Goal: Check status: Check status

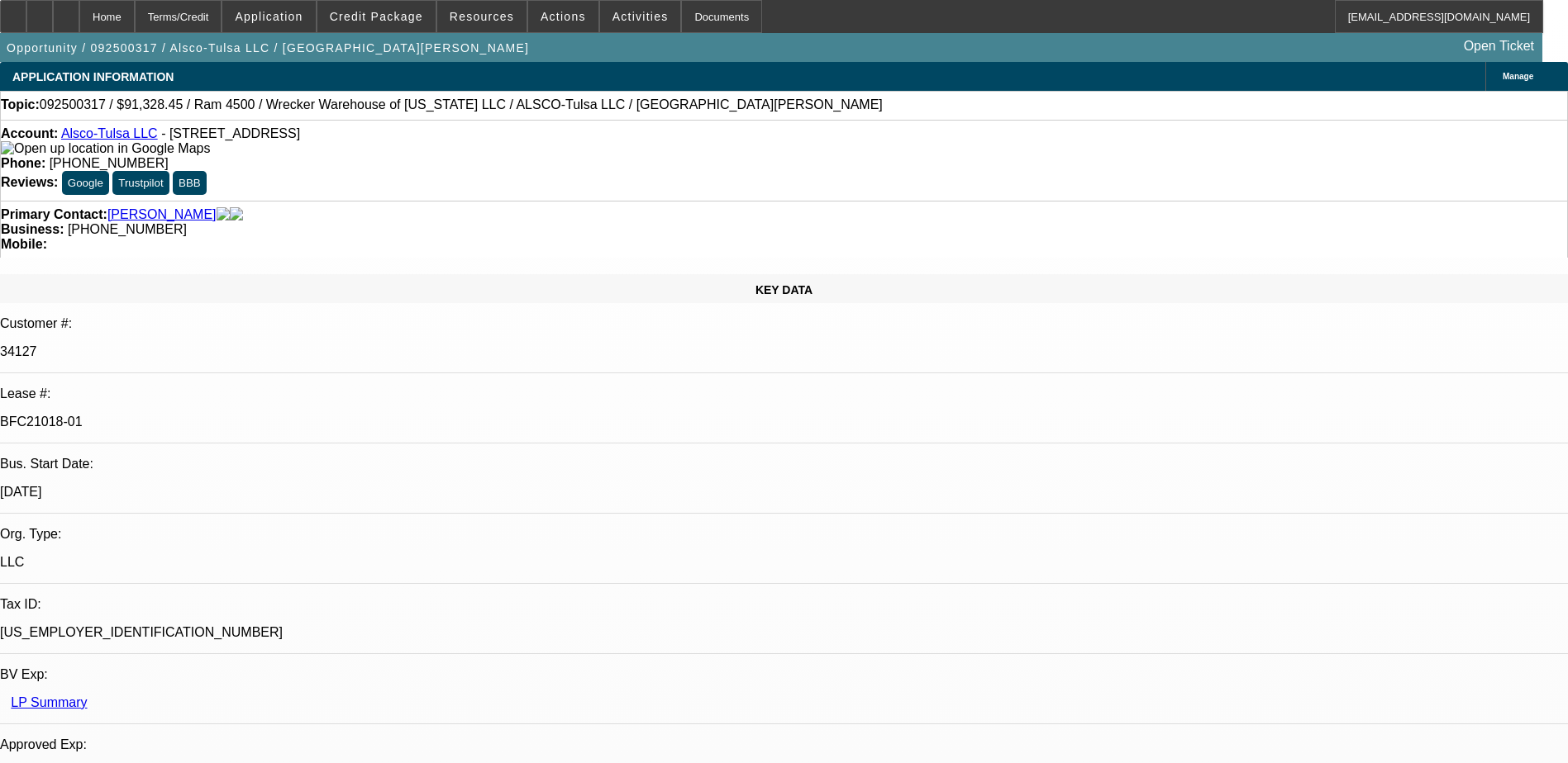
select select "0"
select select "6"
select select "0"
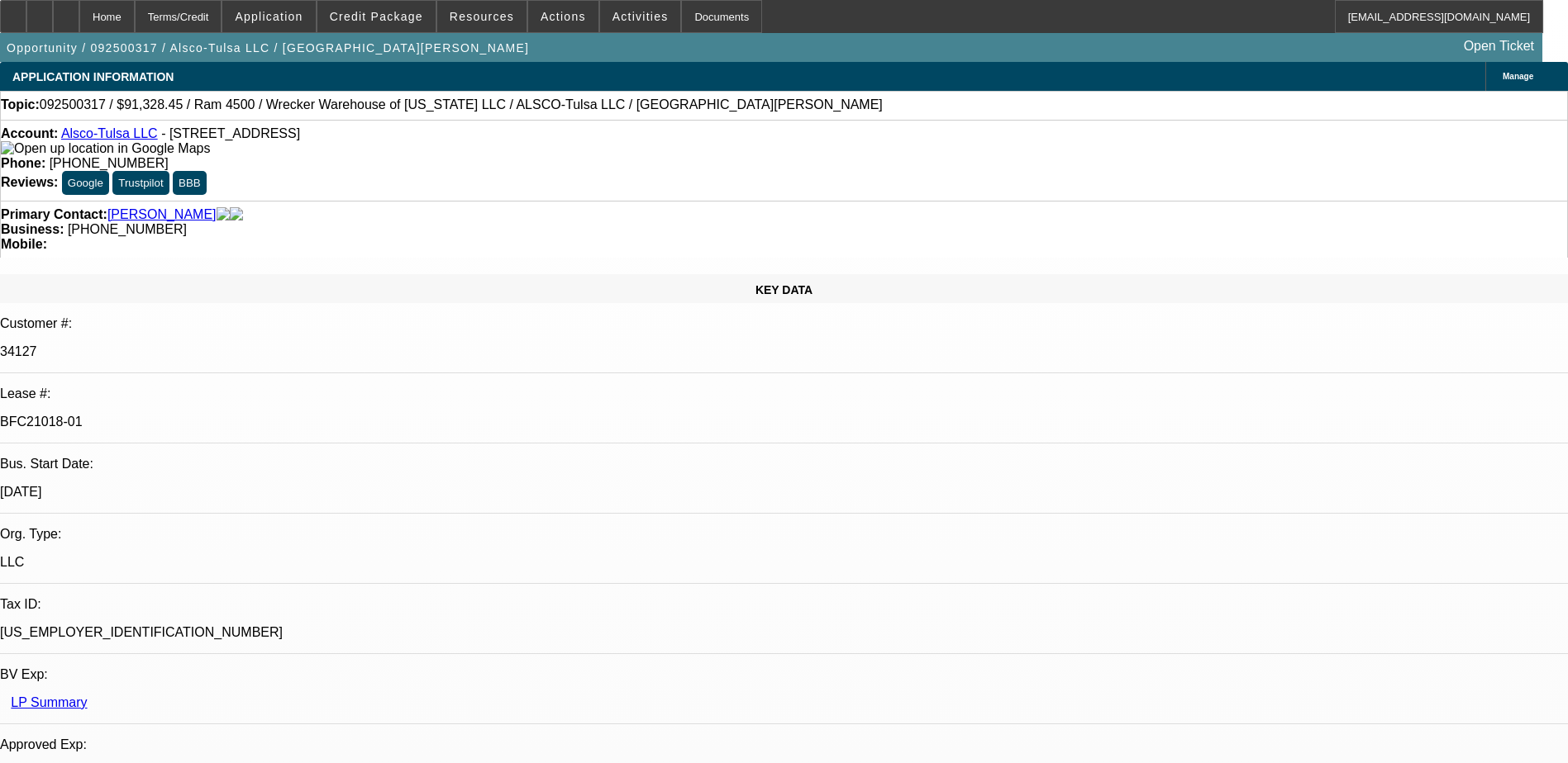
select select "0"
select select "6"
select select "0"
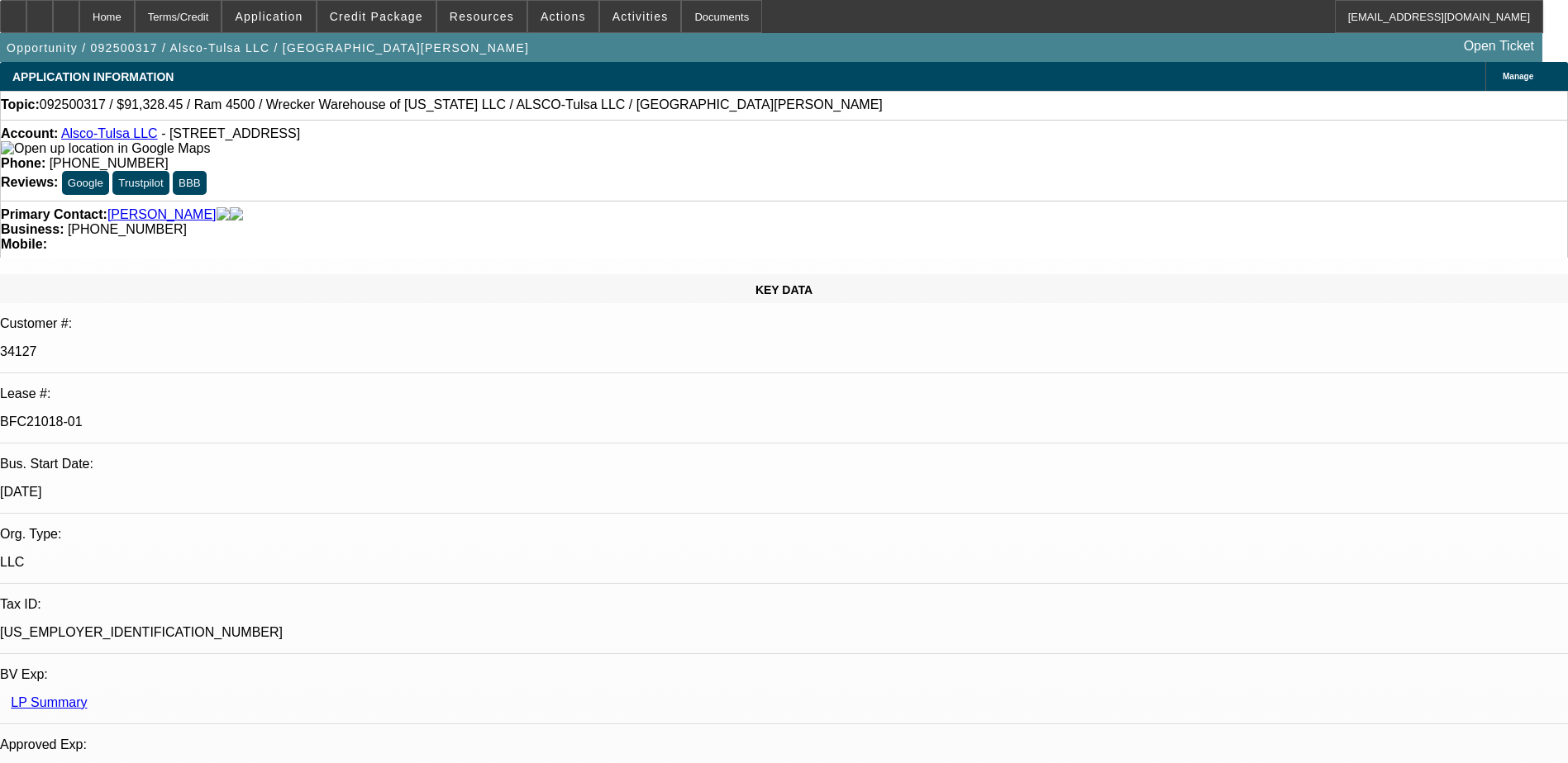
select select "0"
select select "6"
select select "0"
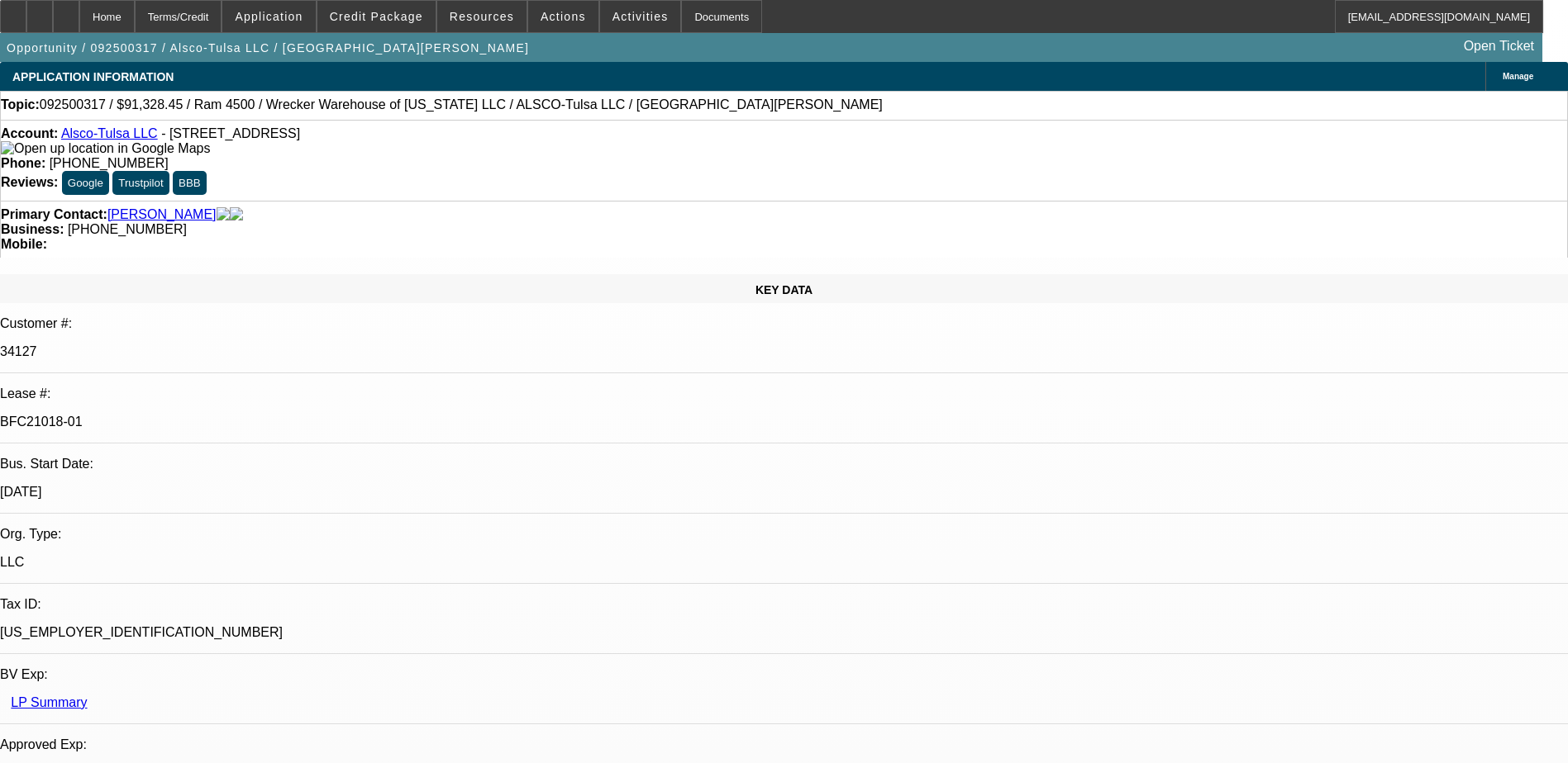
select select "6"
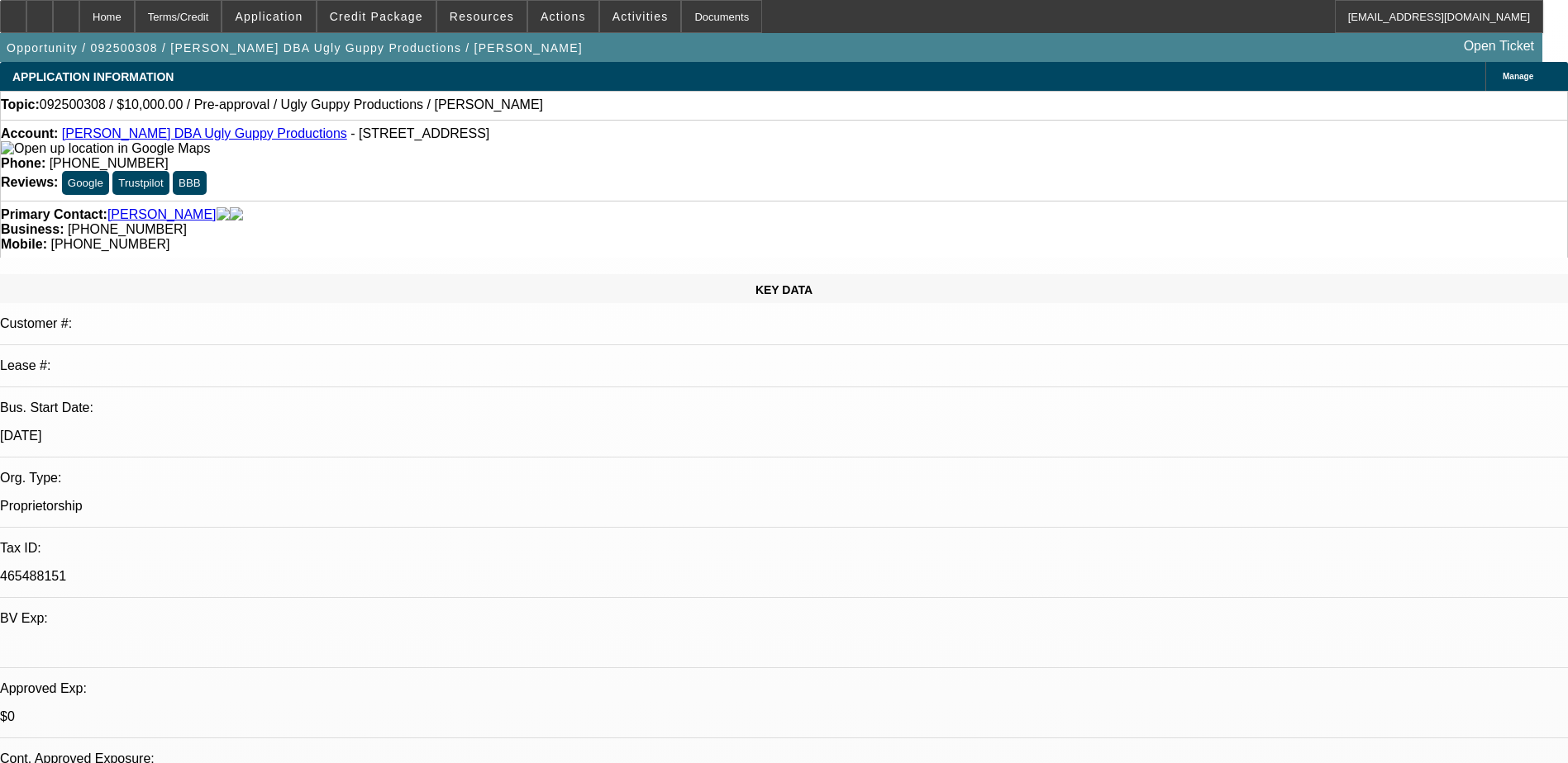
select select "0"
select select "2"
select select "0.1"
select select "4"
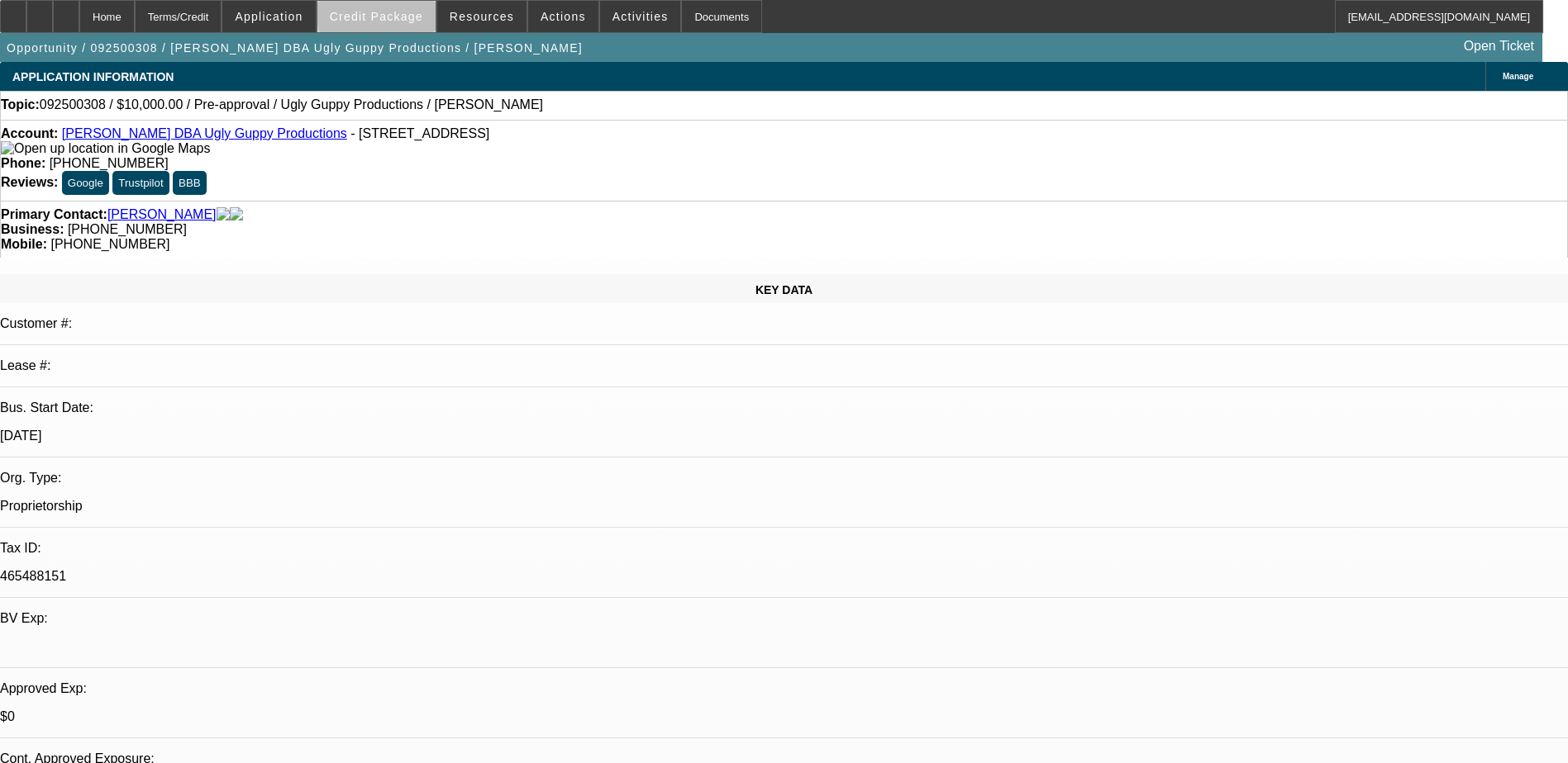
click at [422, 12] on span "Credit Package" at bounding box center [376, 17] width 93 height 13
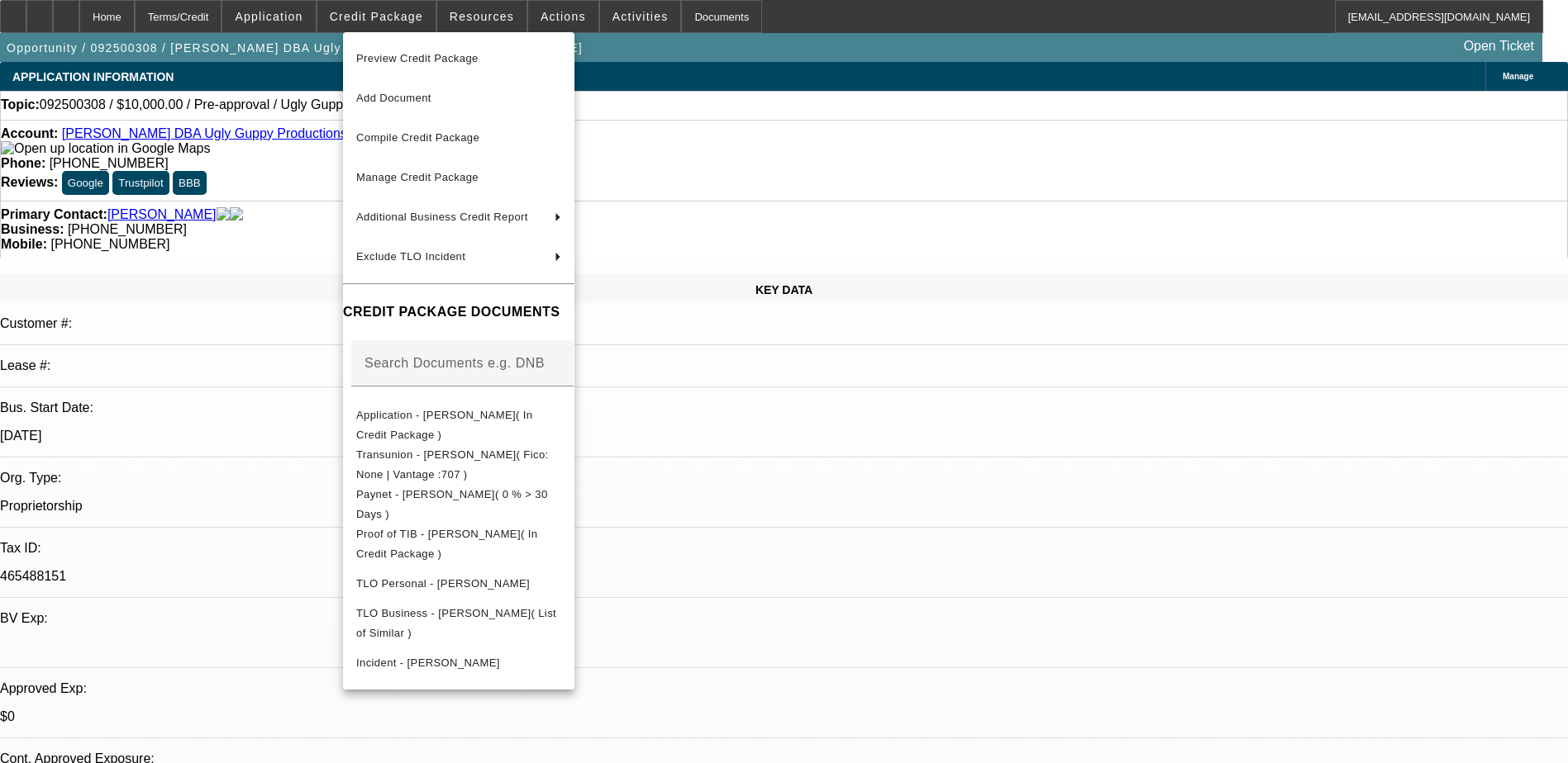
click at [310, 175] on div at bounding box center [784, 381] width 1568 height 763
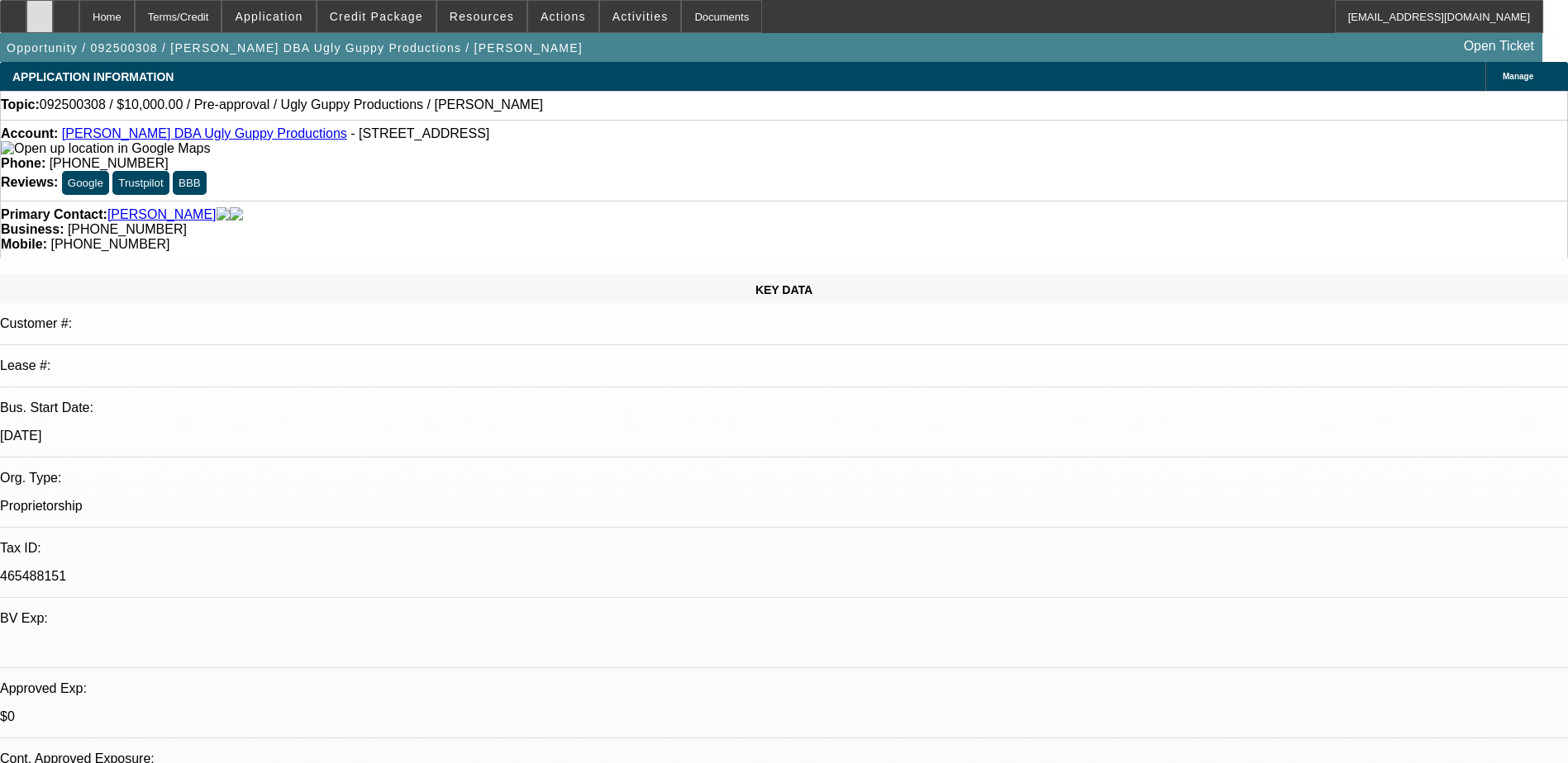
click at [53, 10] on div at bounding box center [39, 16] width 26 height 33
click at [367, 22] on span "Credit Package" at bounding box center [376, 17] width 93 height 13
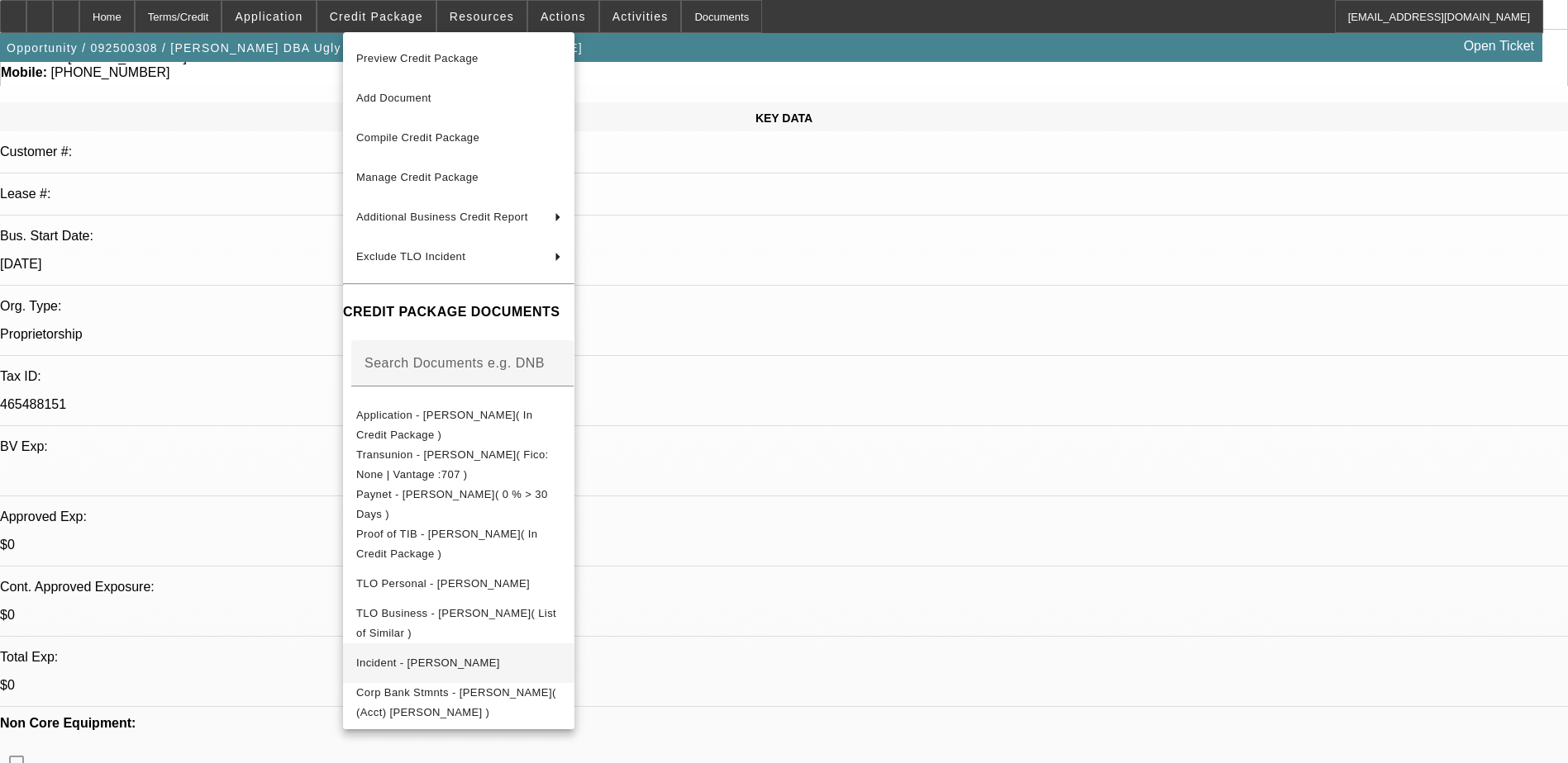
scroll to position [165, 0]
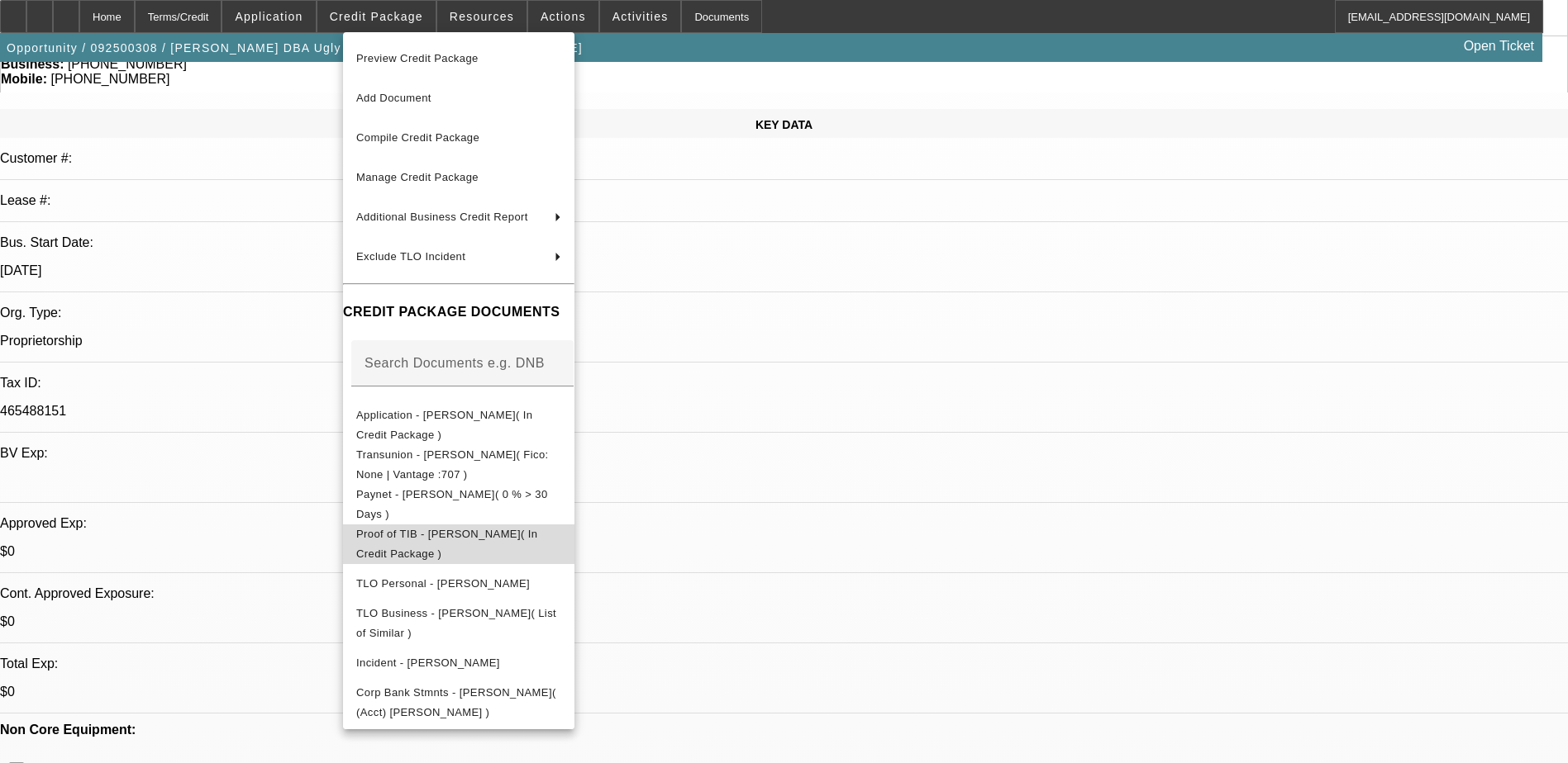
click at [475, 542] on span "Proof of TIB - Carlos Aguilar( In Credit Package )" at bounding box center [446, 543] width 181 height 32
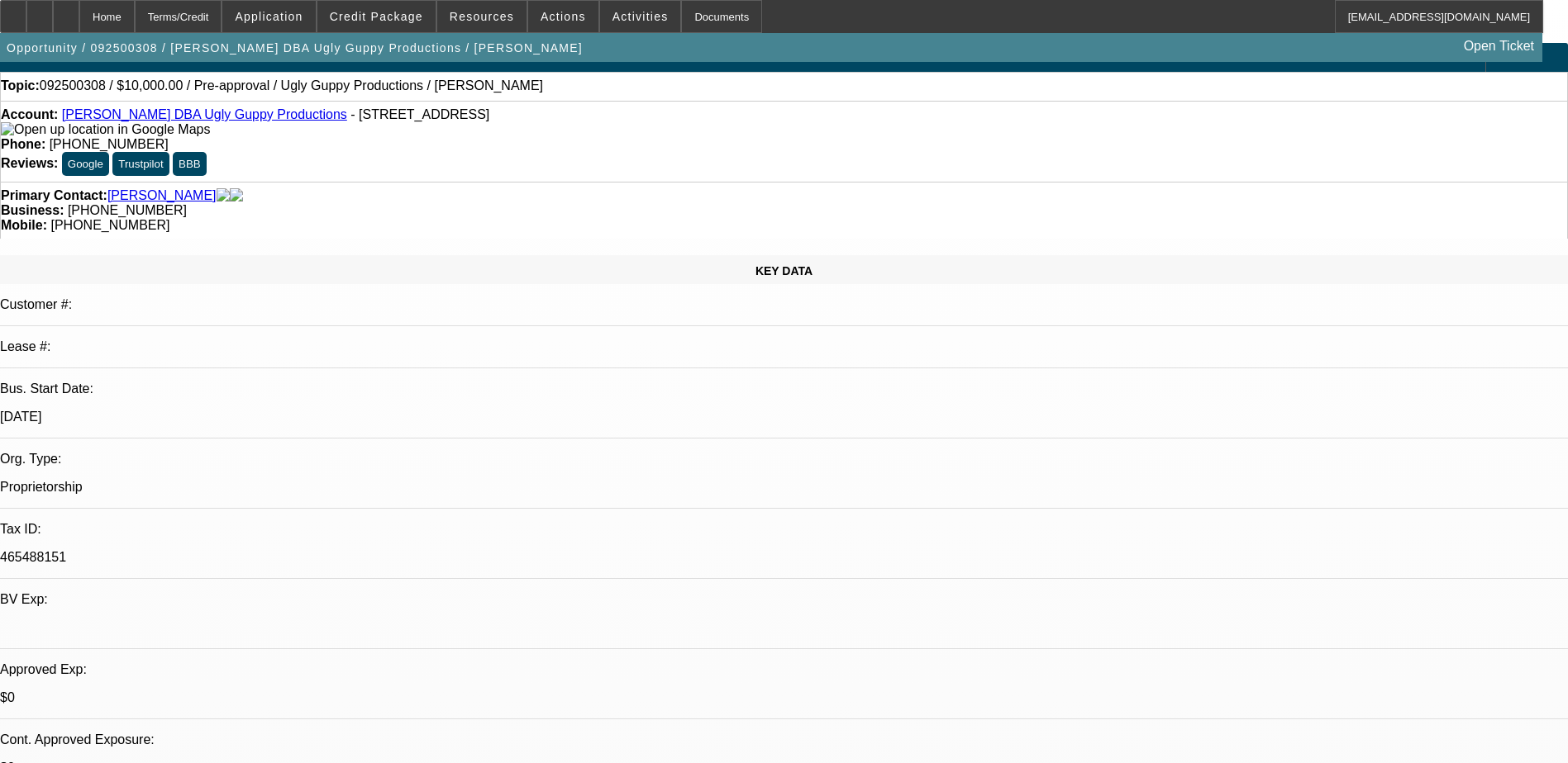
scroll to position [0, 0]
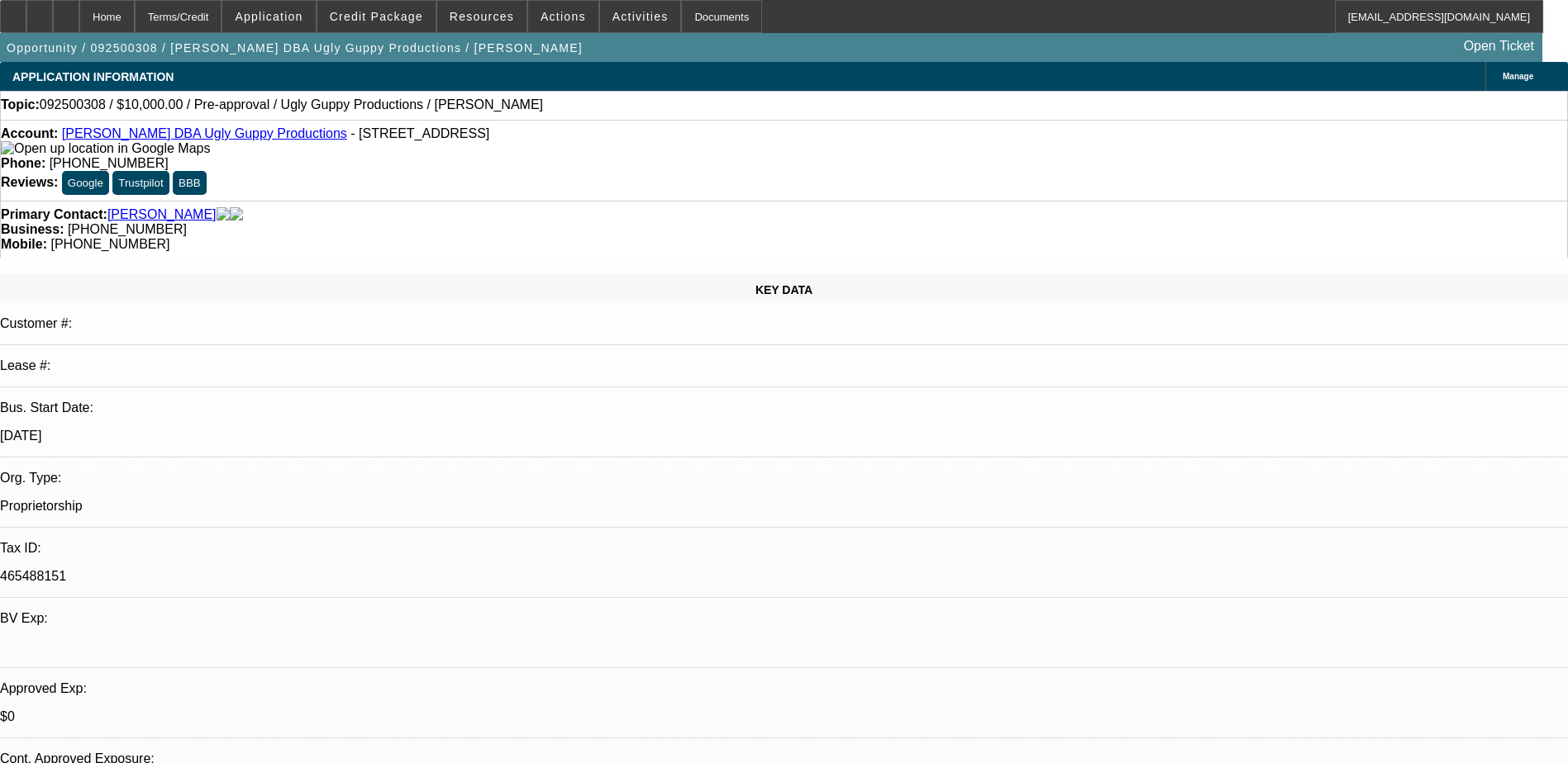
click at [170, 137] on link "[PERSON_NAME] DBA Ugly Guppy Productions" at bounding box center [205, 133] width 285 height 14
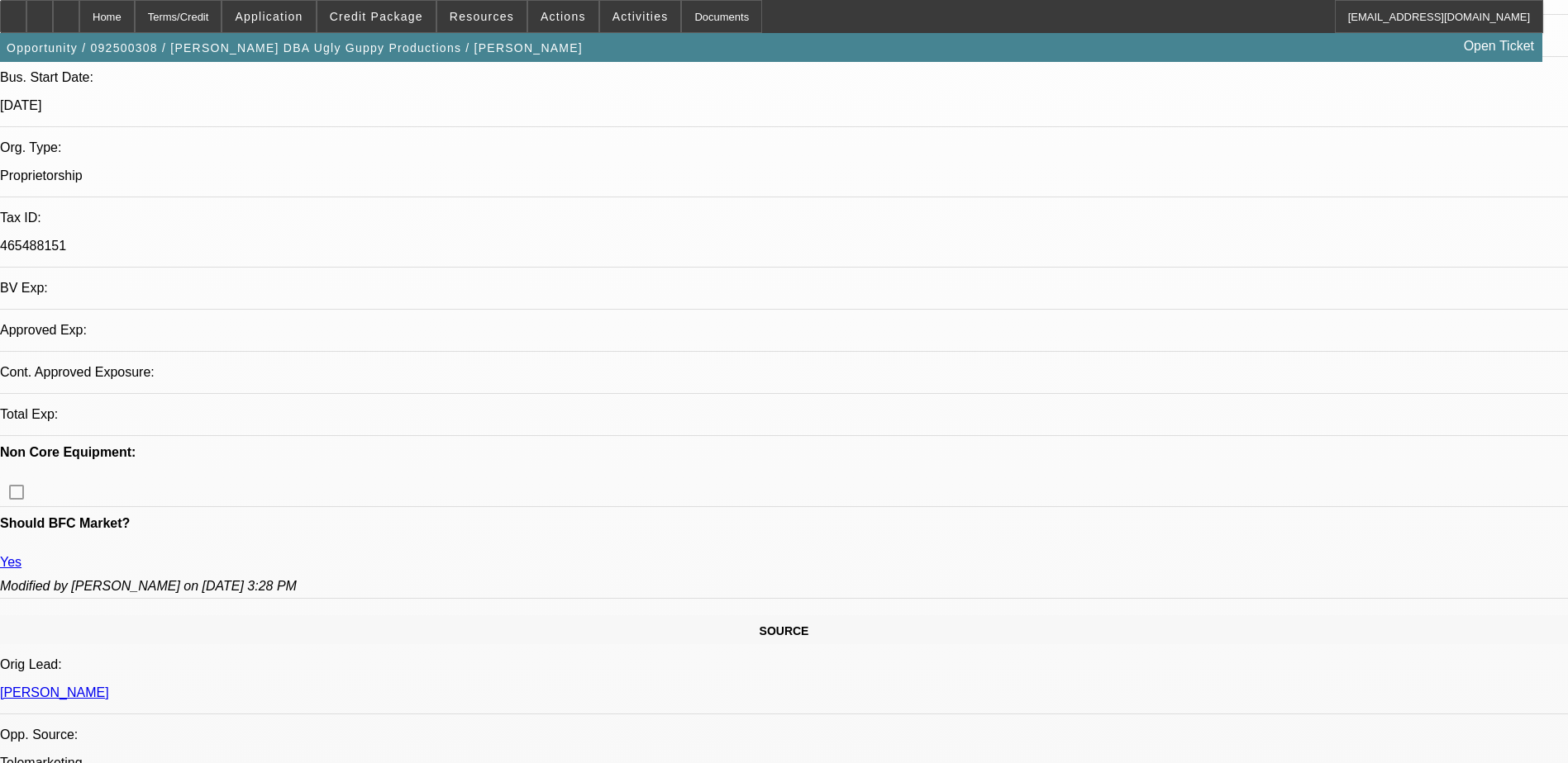
select select "0"
select select "2"
select select "0.1"
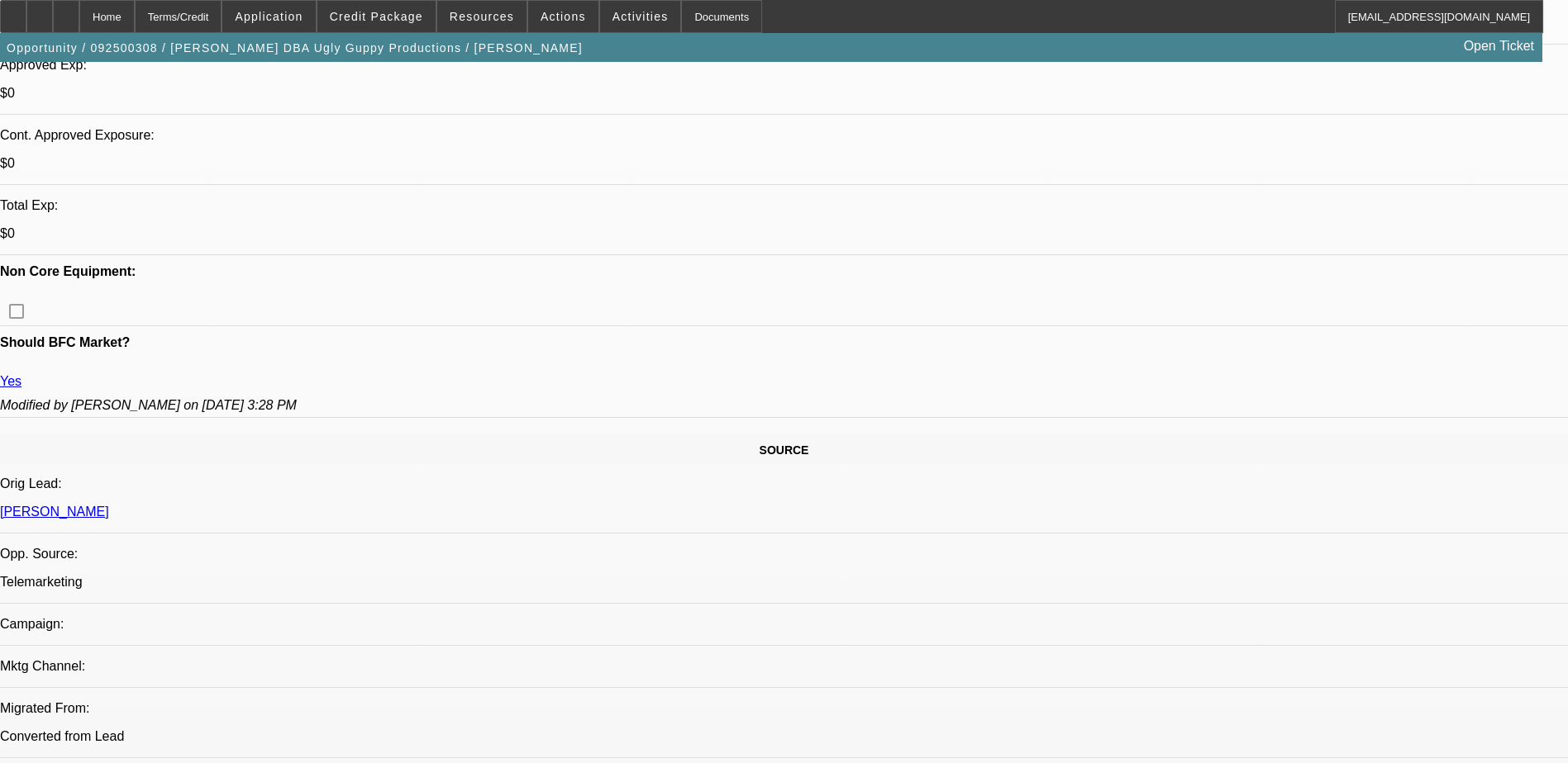
select select "1"
select select "2"
select select "4"
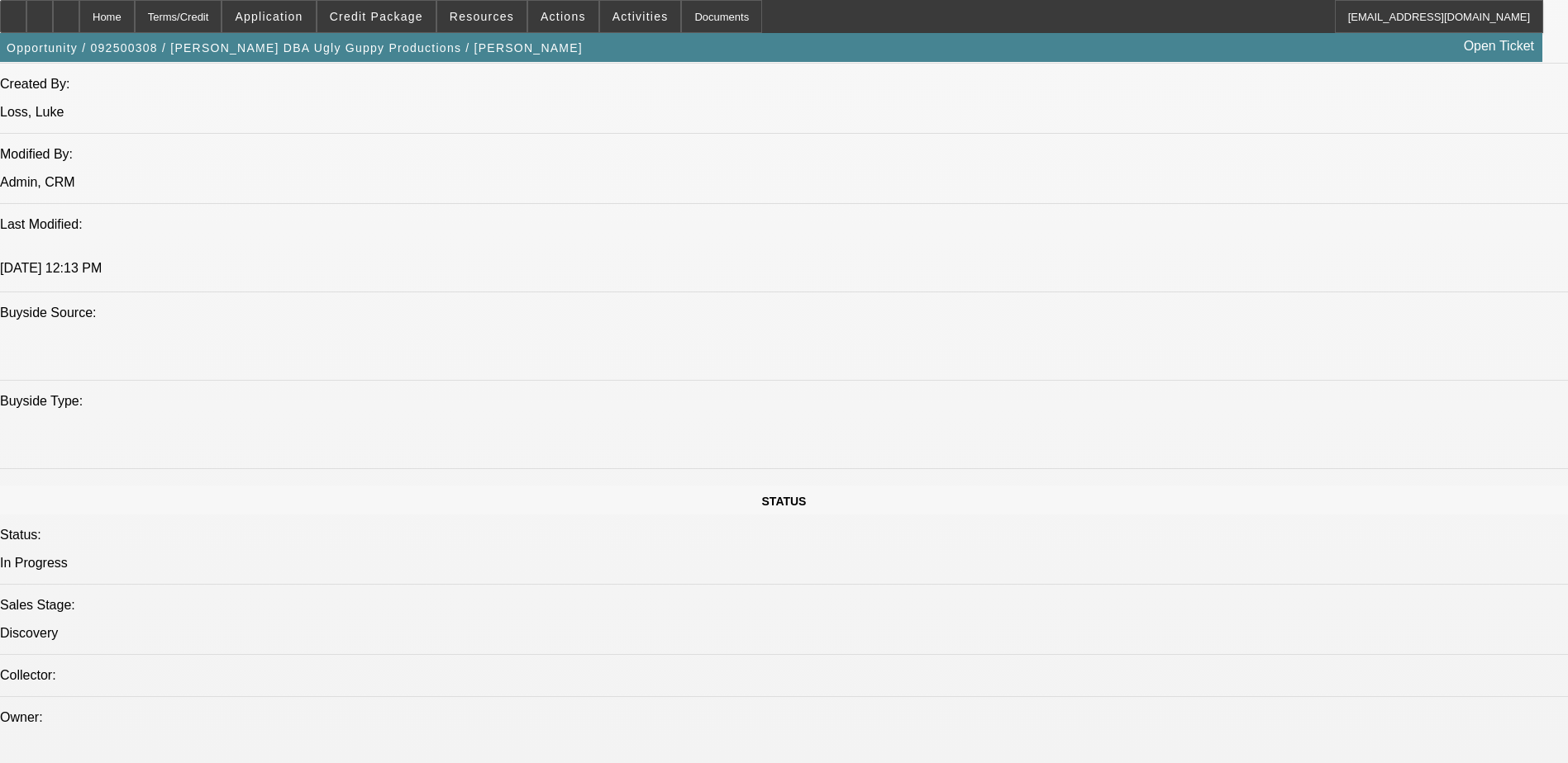
scroll to position [1404, 0]
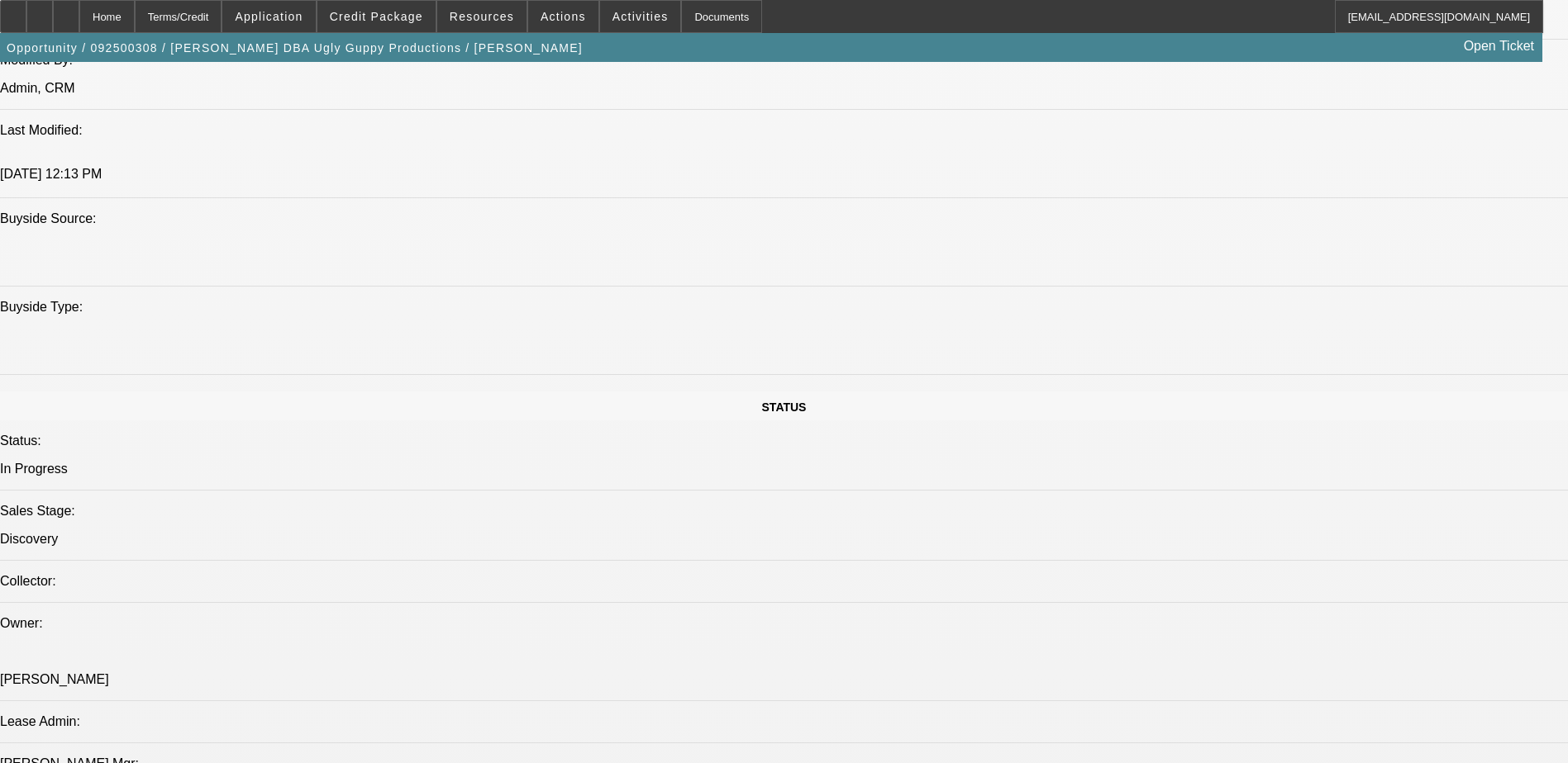
scroll to position [1487, 0]
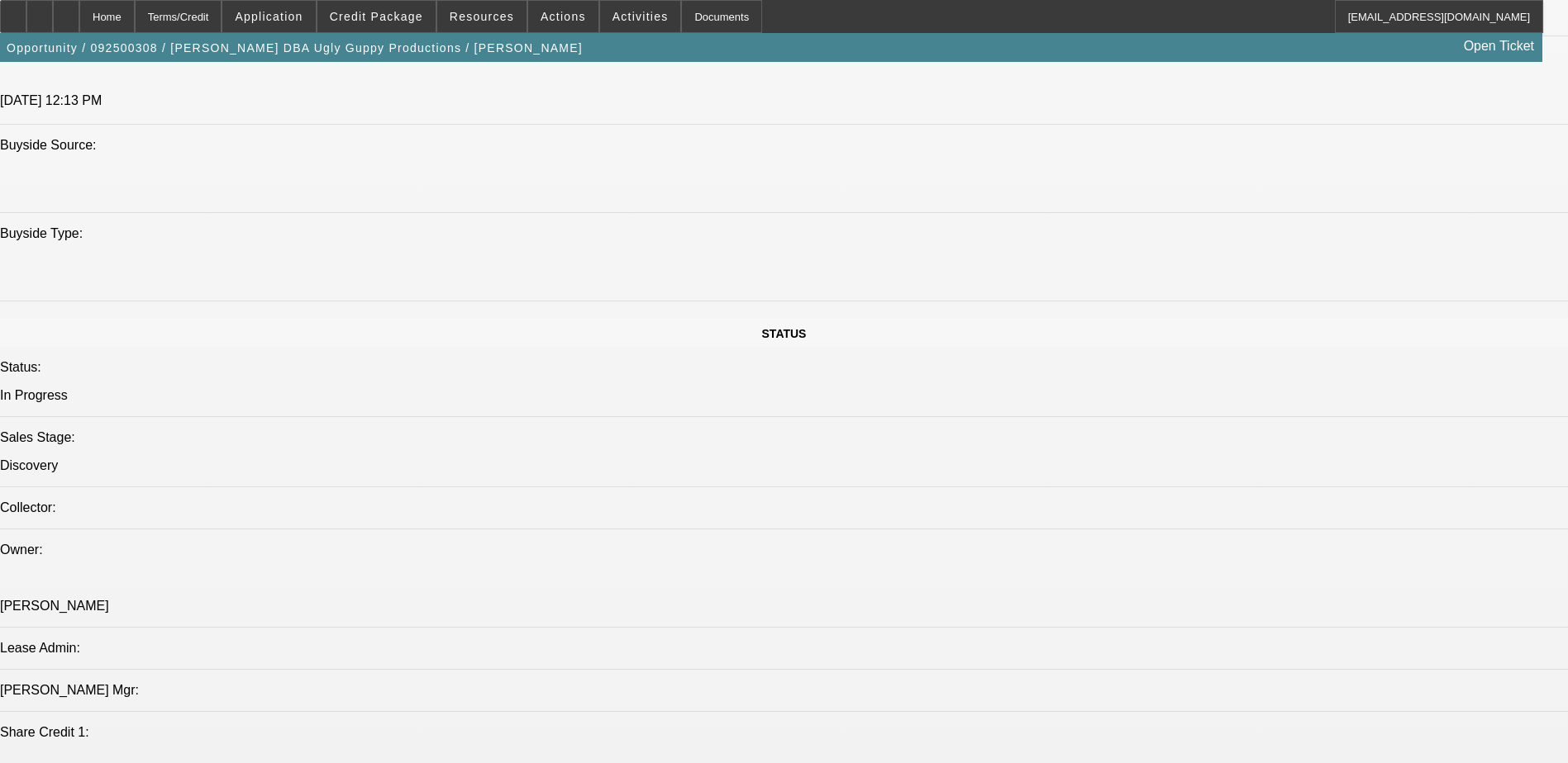
scroll to position [1321, 0]
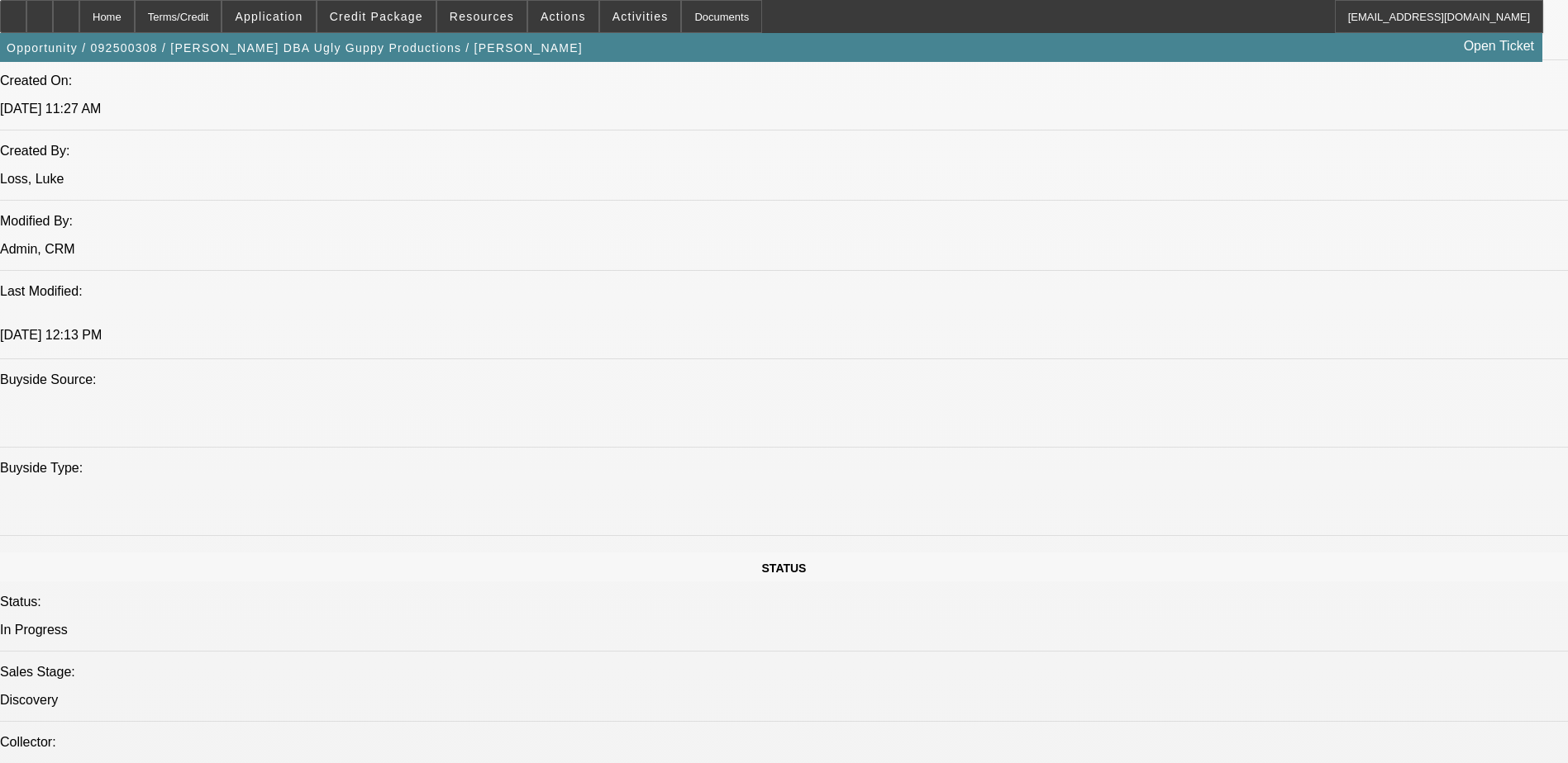
drag, startPoint x: 1224, startPoint y: 290, endPoint x: 1199, endPoint y: 241, distance: 55.0
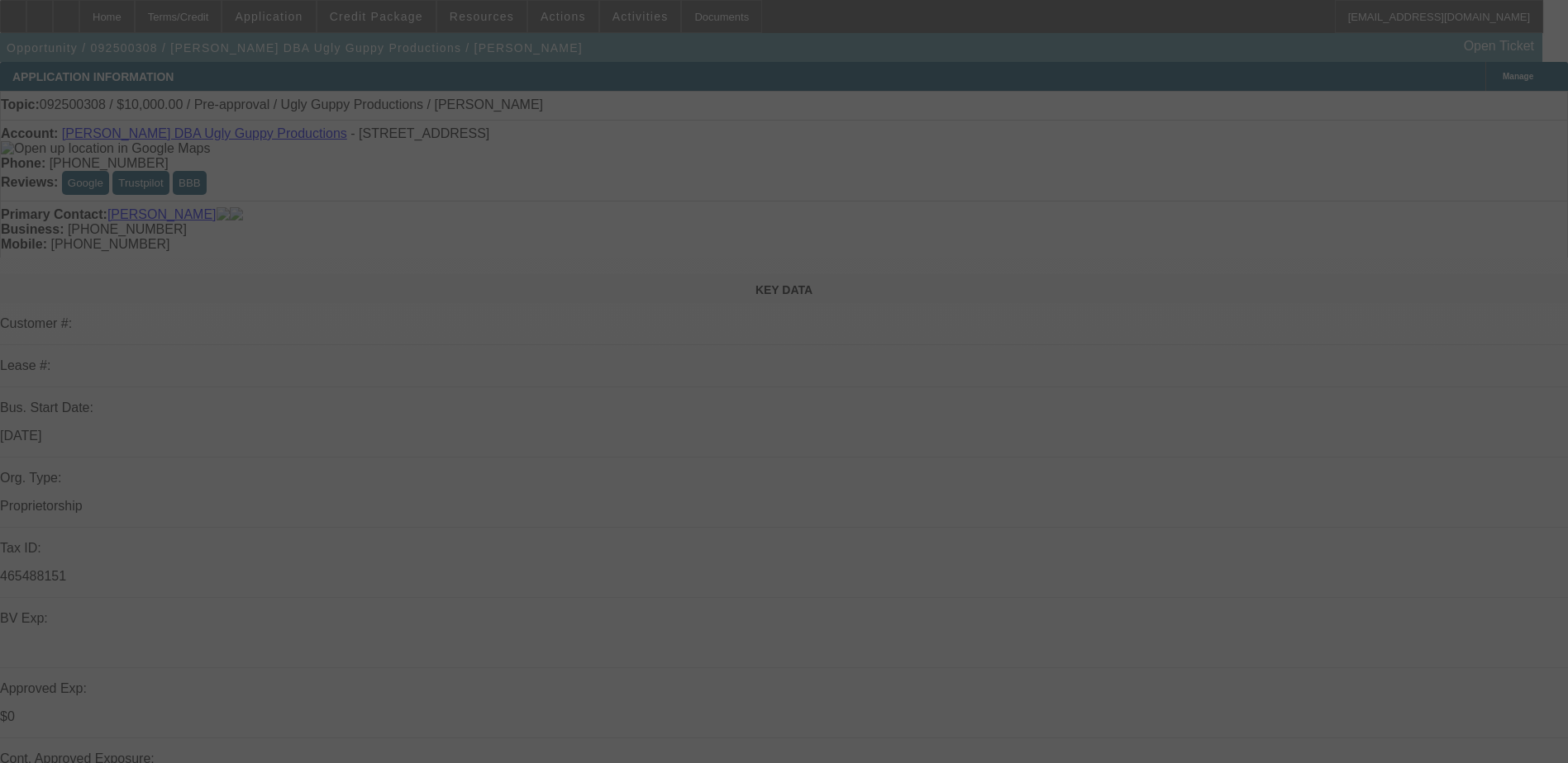
select select "0"
select select "2"
select select "0.1"
select select "4"
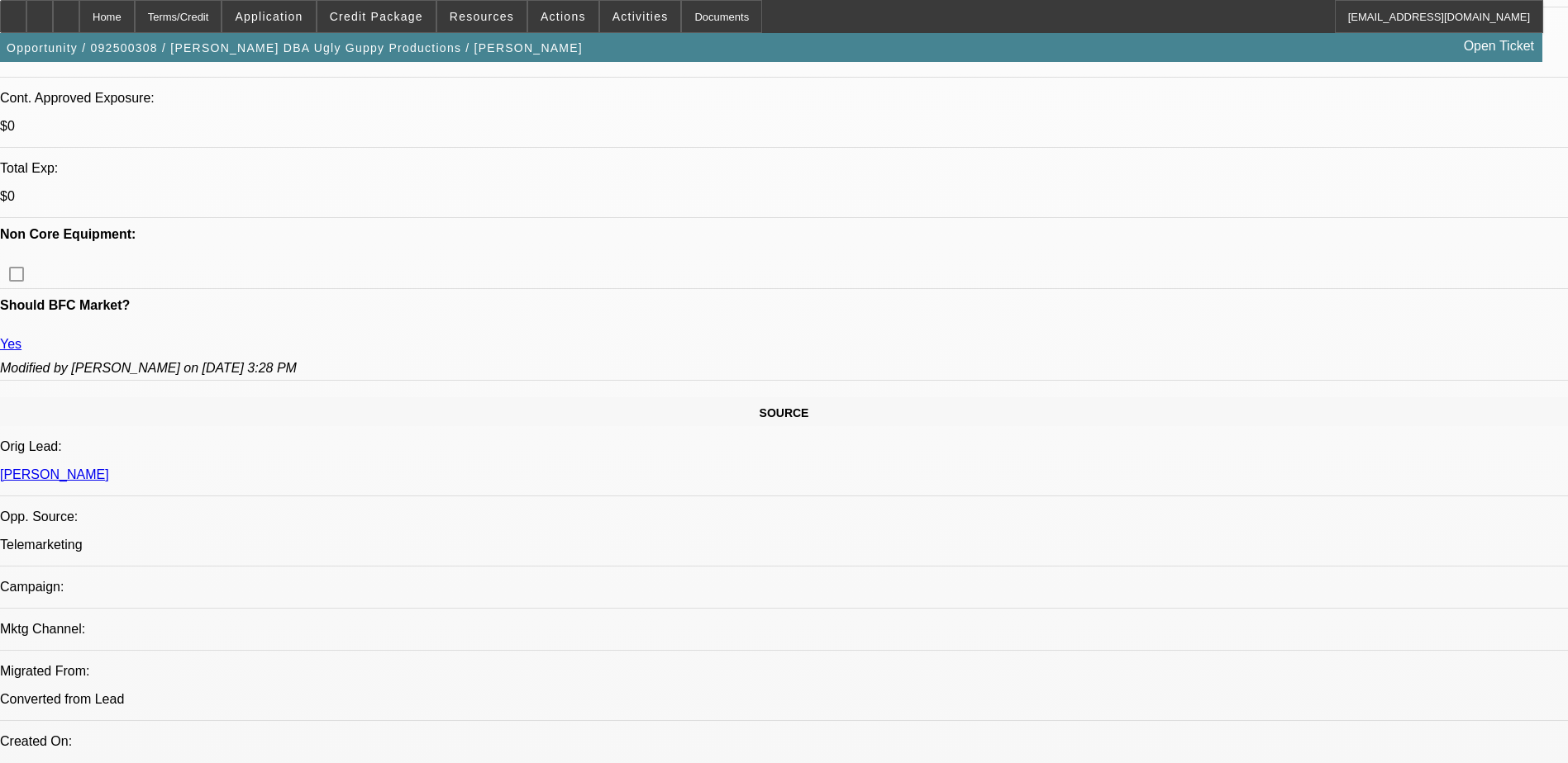
scroll to position [23, 0]
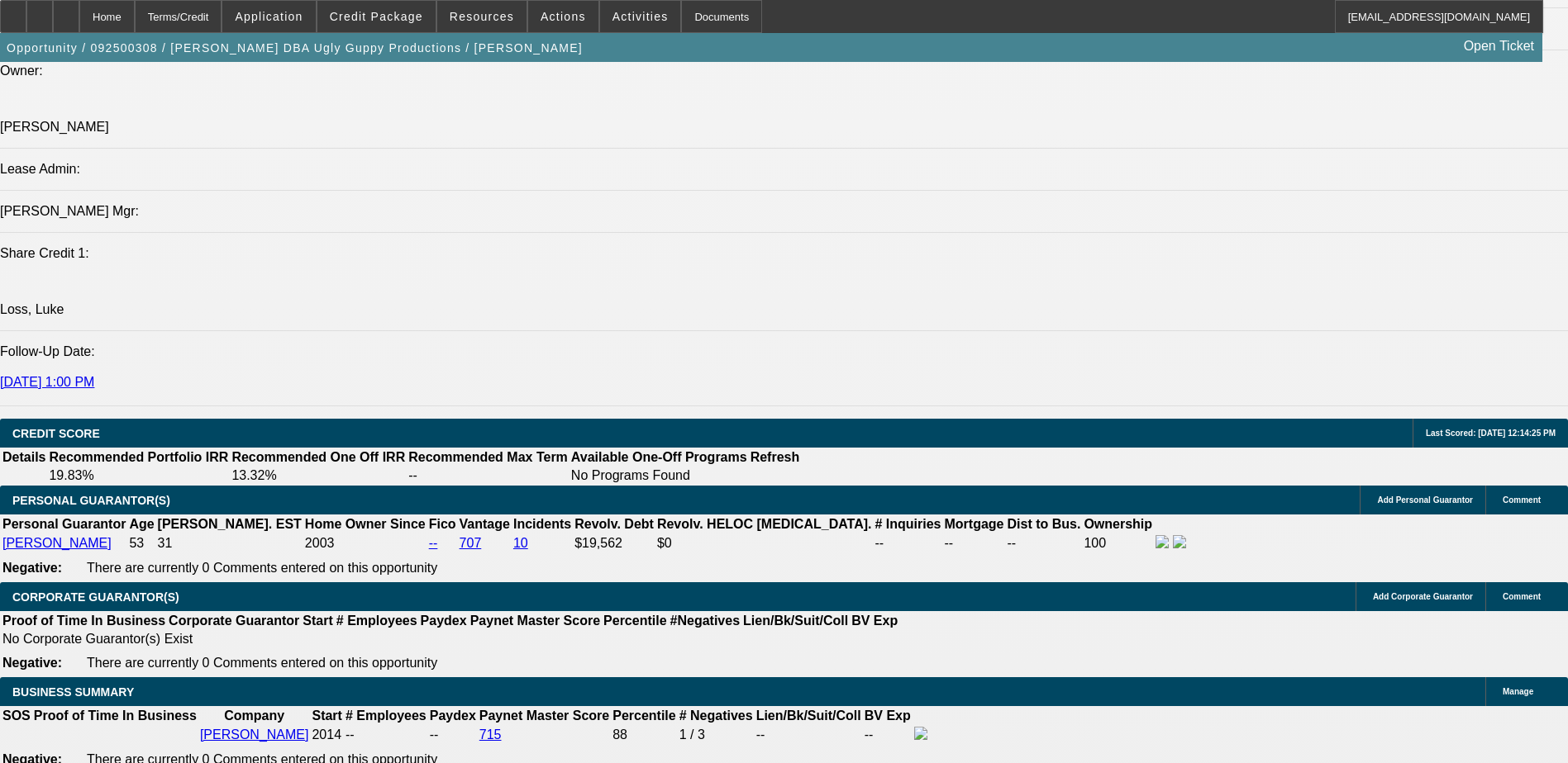
scroll to position [2065, 0]
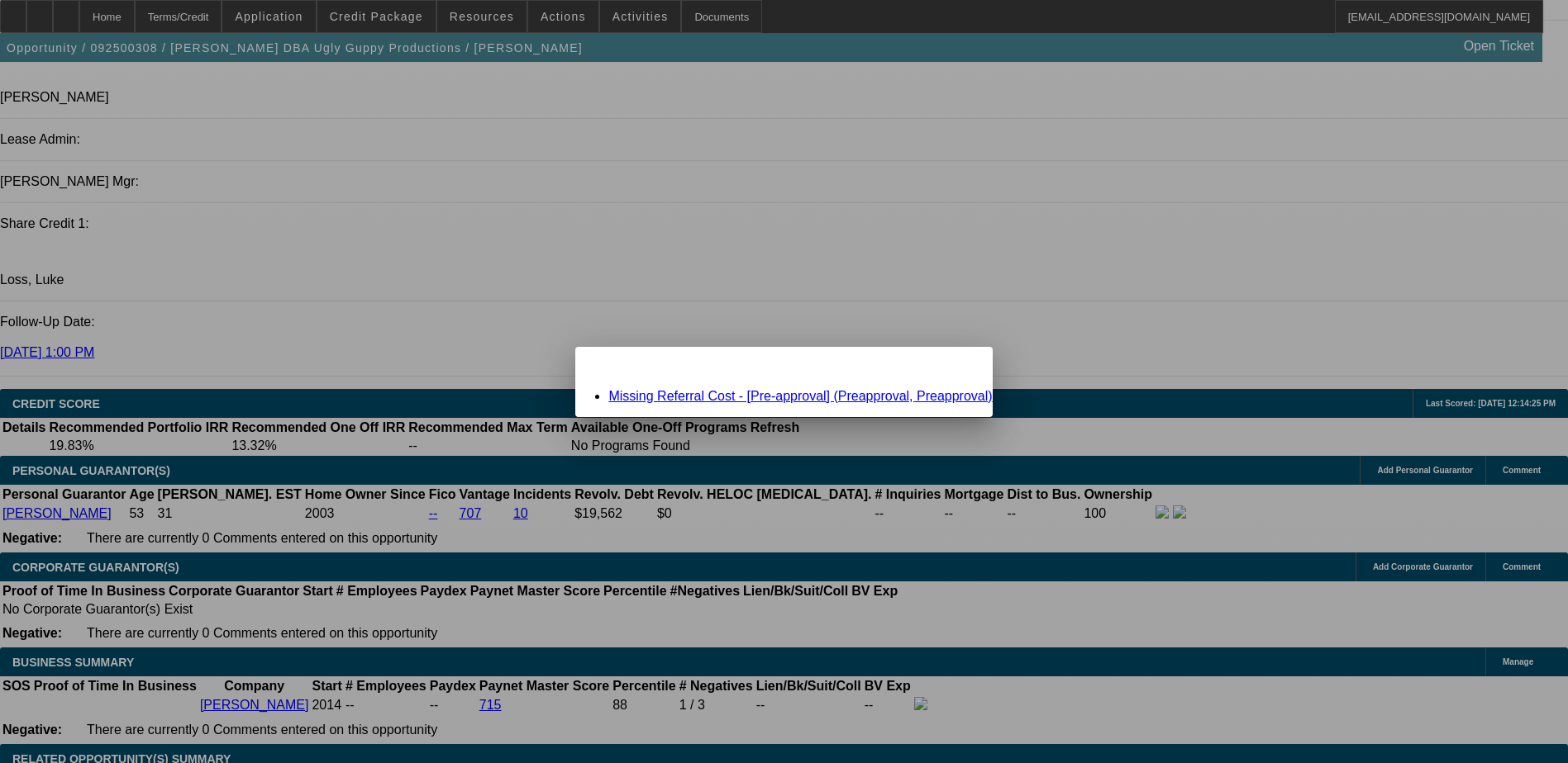
scroll to position [0, 0]
click at [960, 366] on span "Close" at bounding box center [971, 361] width 23 height 9
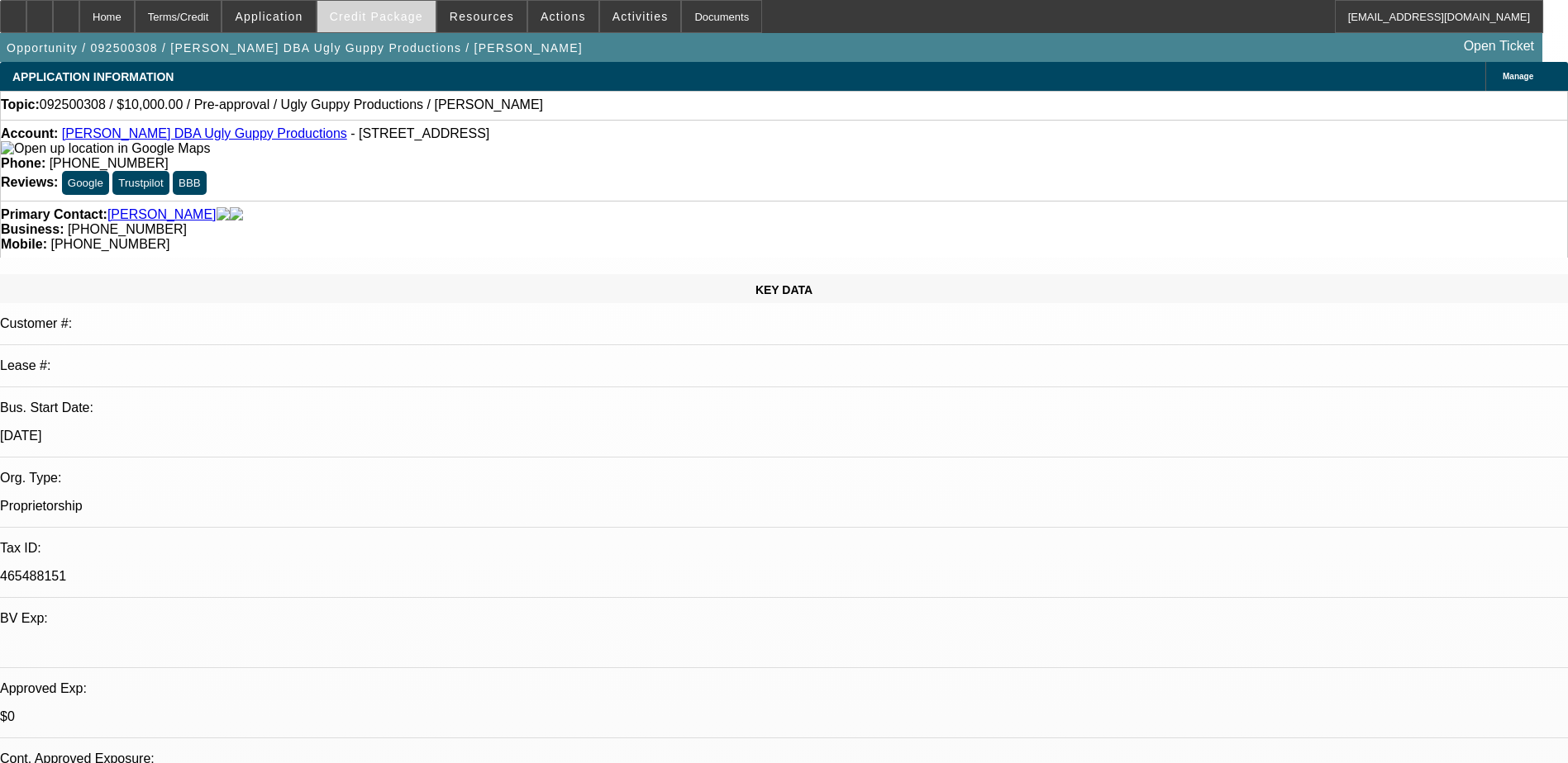
click at [399, 12] on span "Credit Package" at bounding box center [376, 17] width 93 height 13
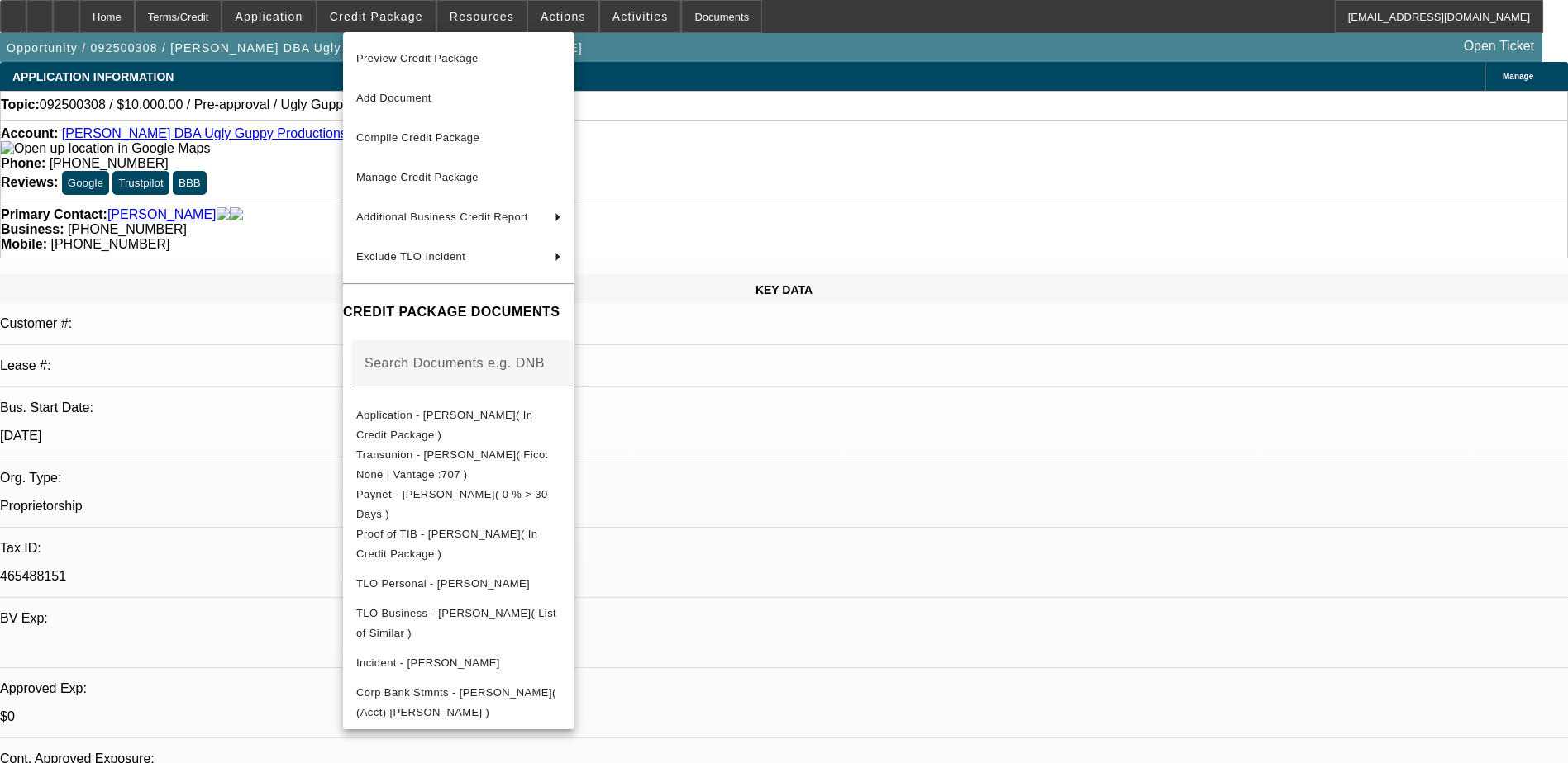
click at [944, 506] on div at bounding box center [784, 381] width 1568 height 763
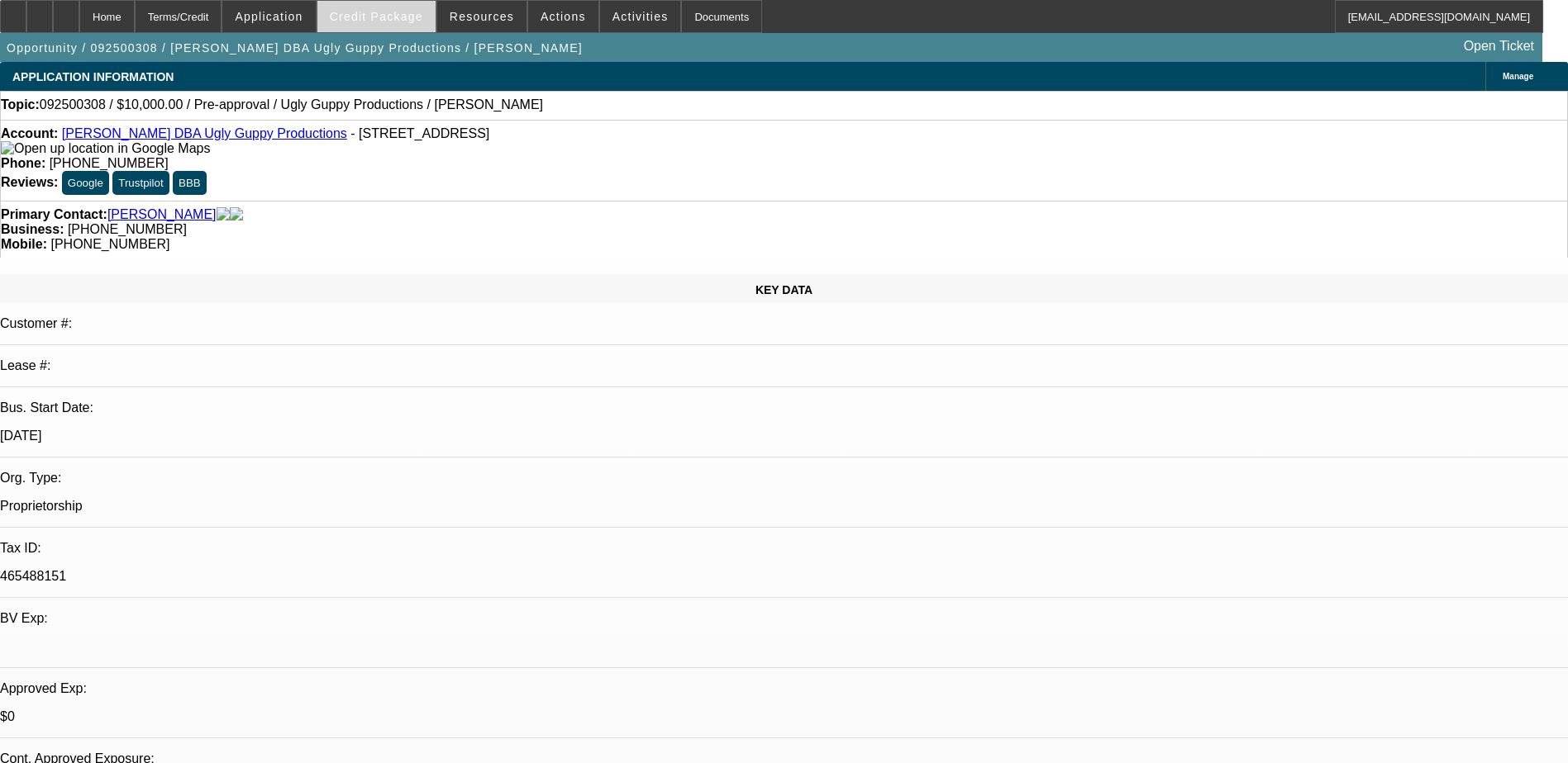
click at [374, 17] on span "Credit Package" at bounding box center [376, 17] width 93 height 13
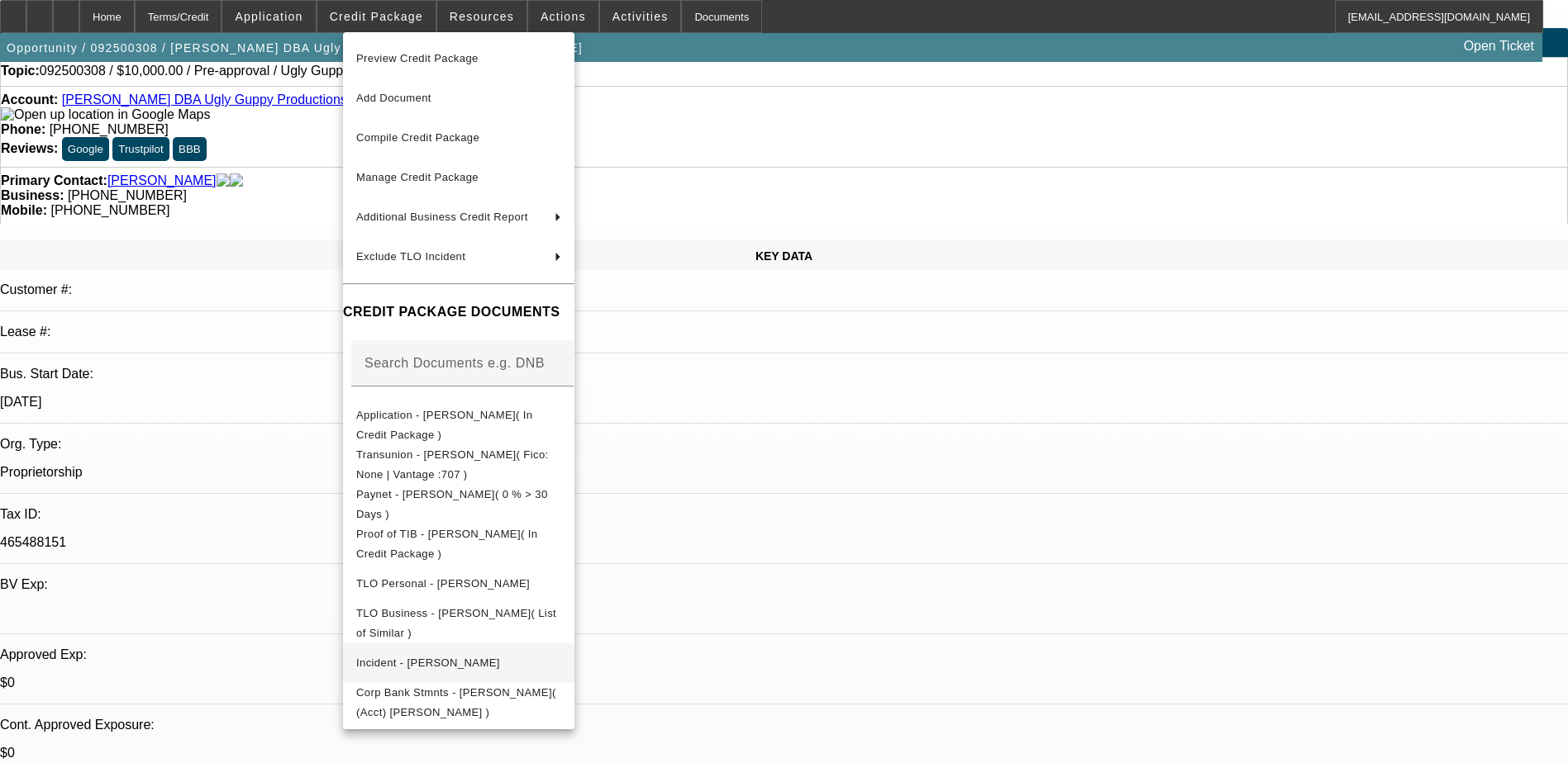
scroll to position [83, 0]
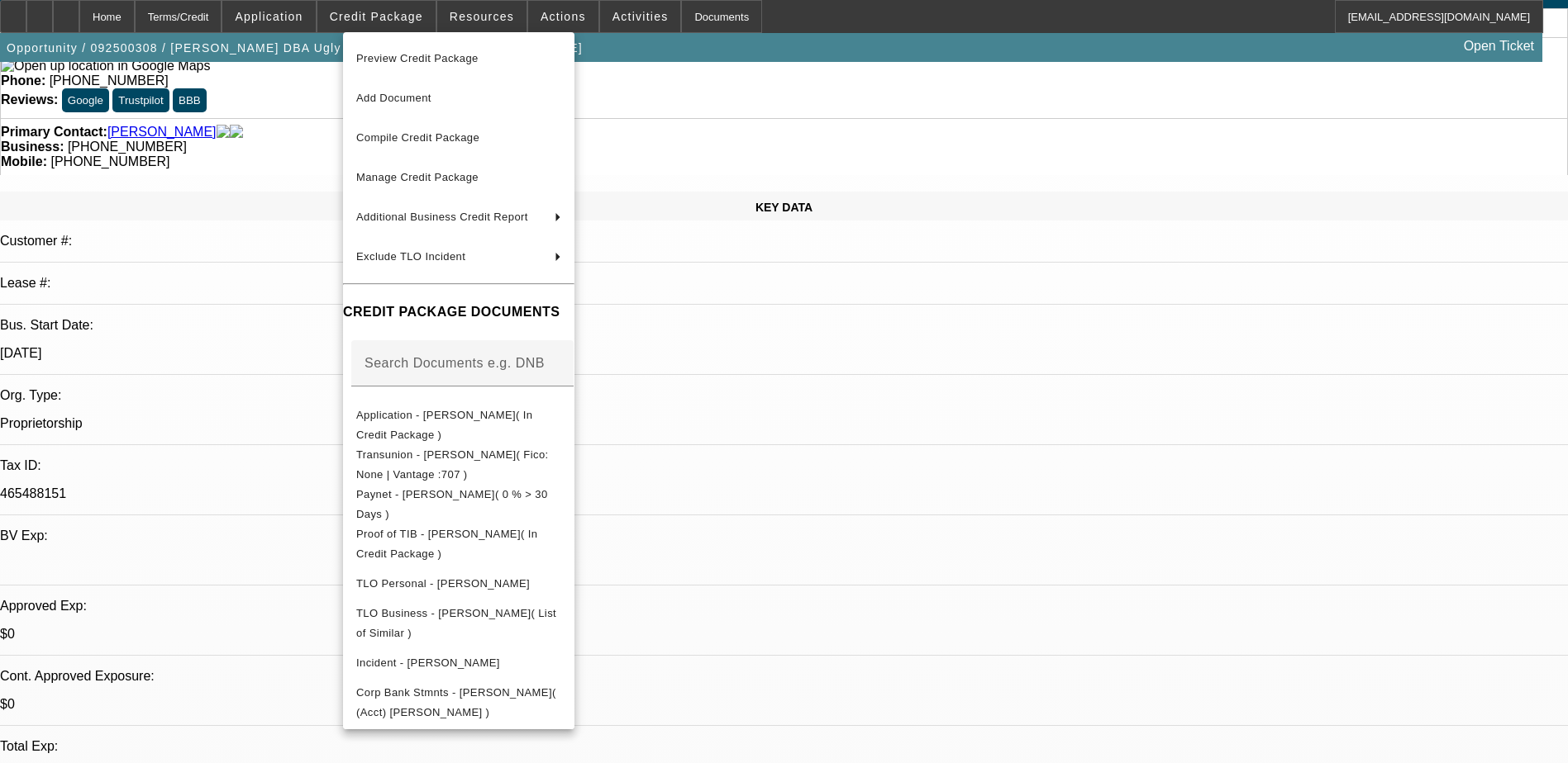
drag, startPoint x: 1159, startPoint y: 708, endPoint x: 1155, endPoint y: 694, distance: 14.6
click at [1159, 707] on div at bounding box center [784, 381] width 1568 height 763
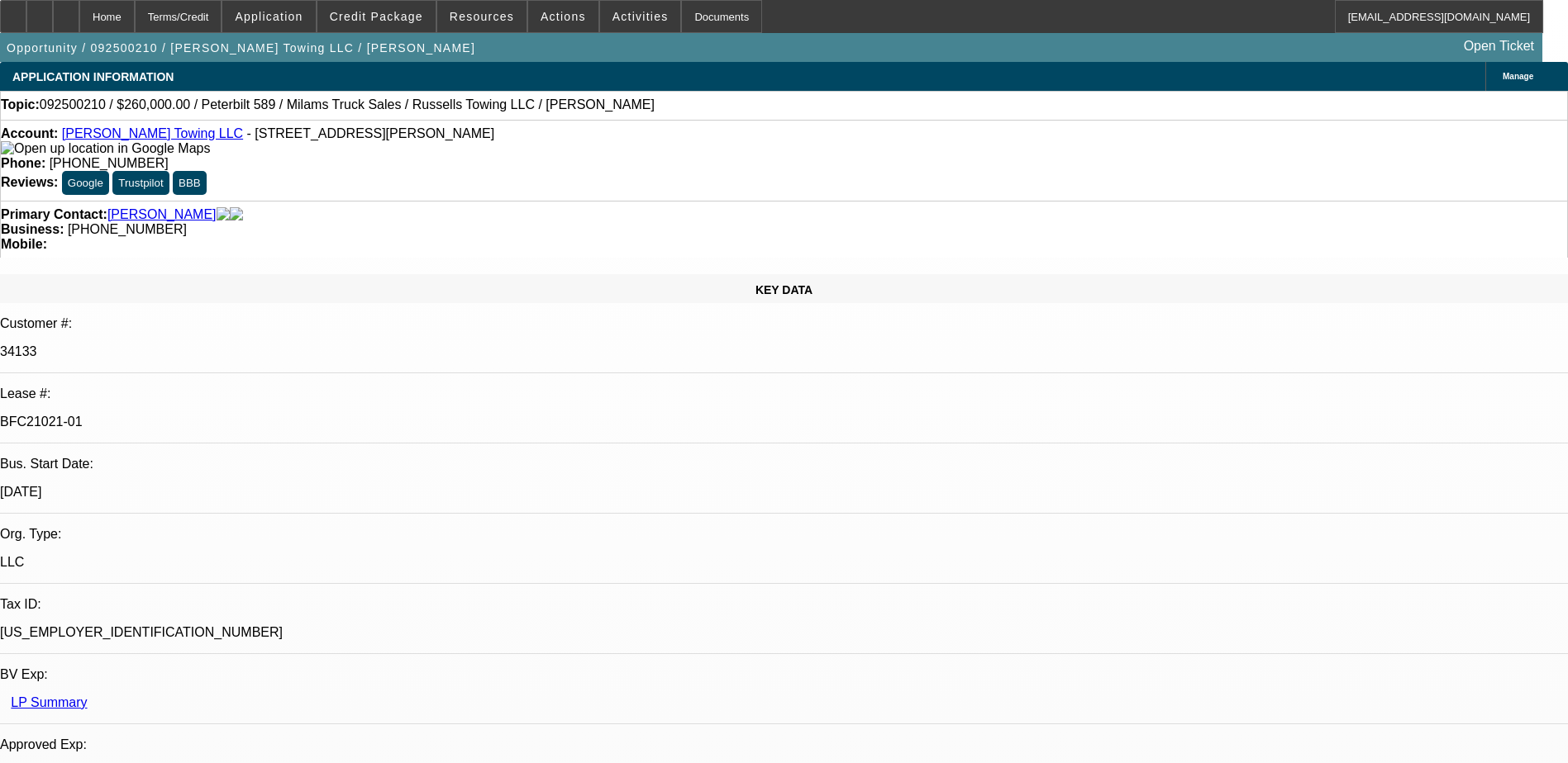
select select "0"
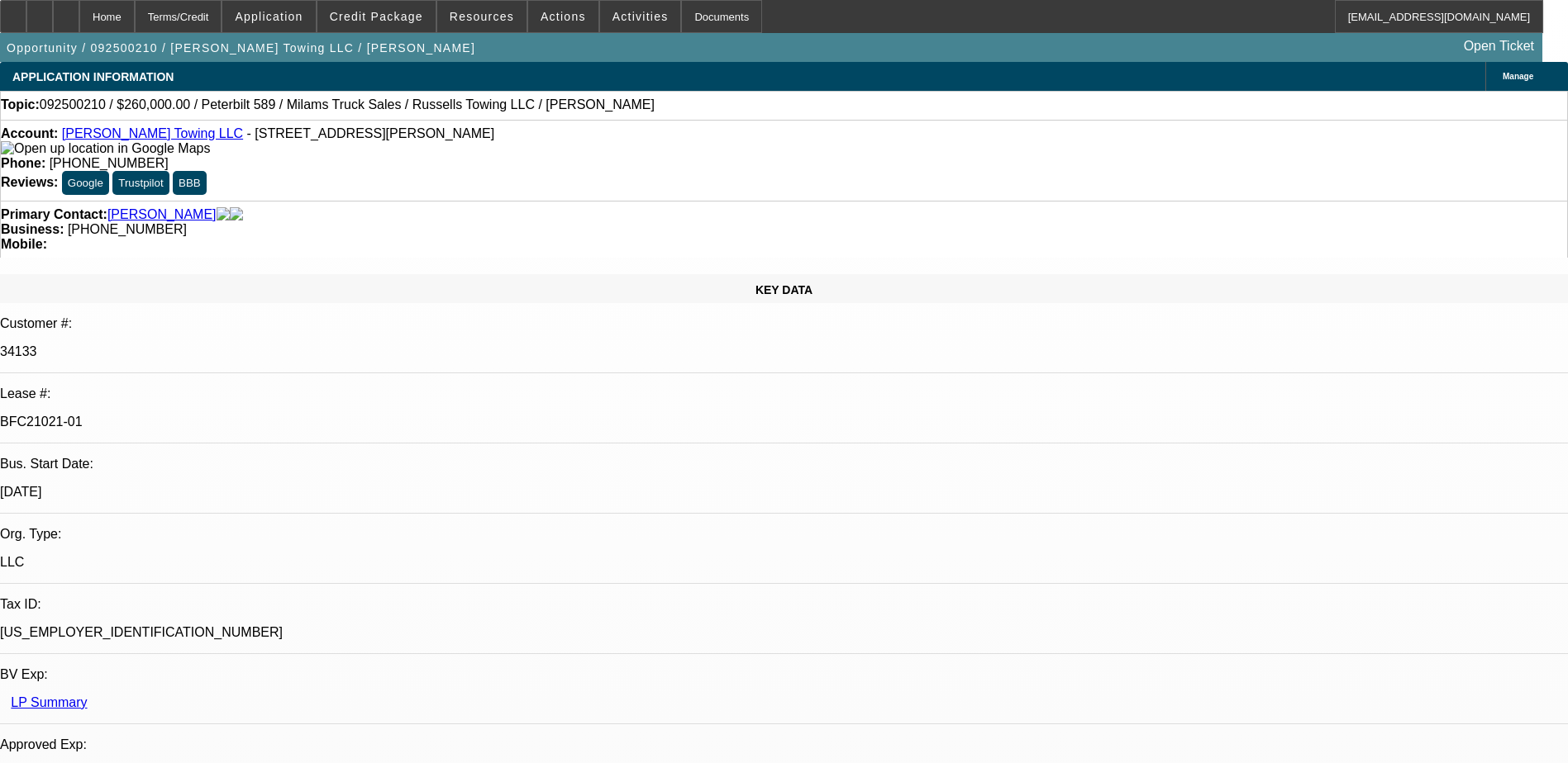
select select "0"
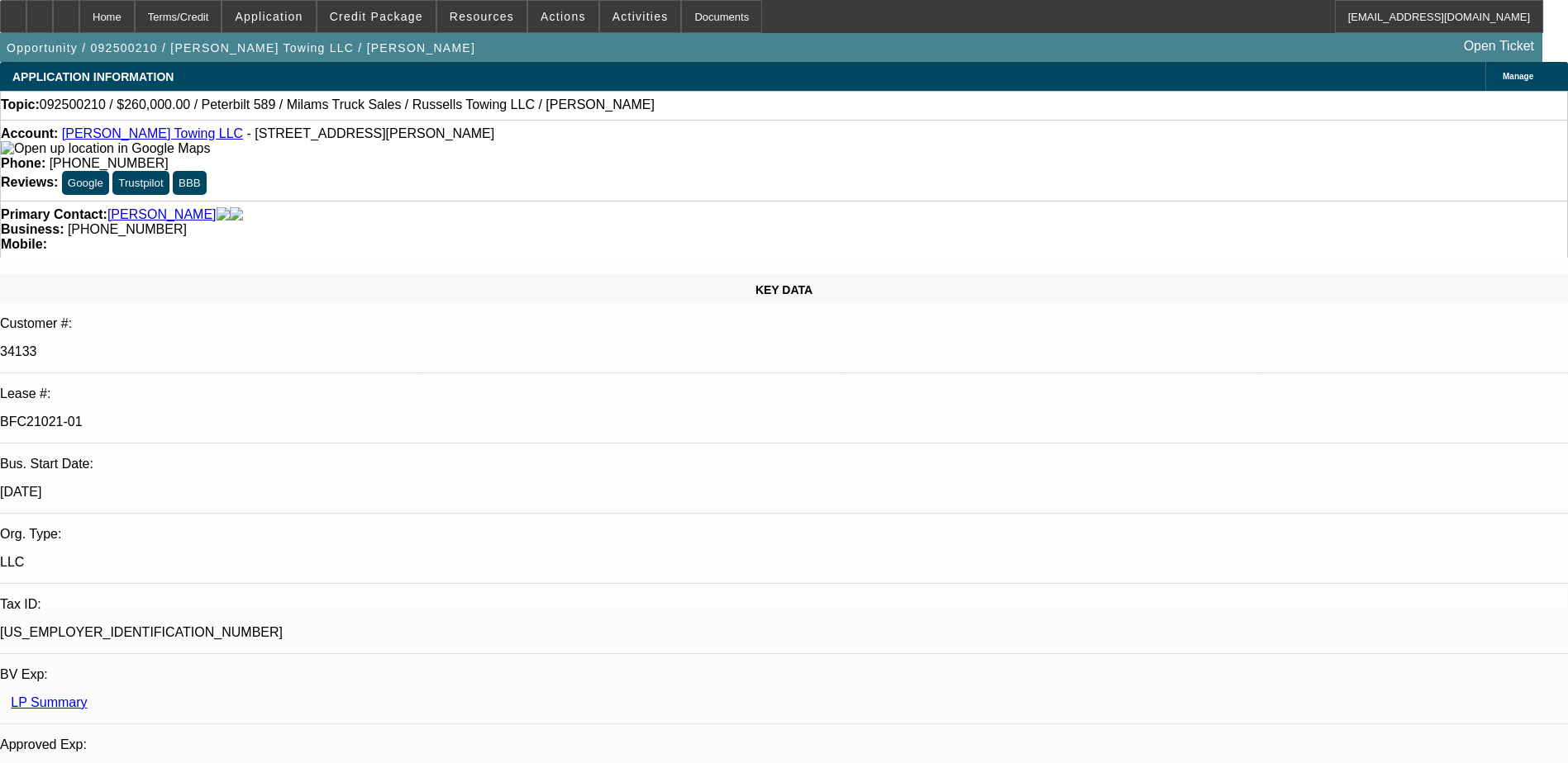
select select "0"
select select "1"
select select "3"
select select "6"
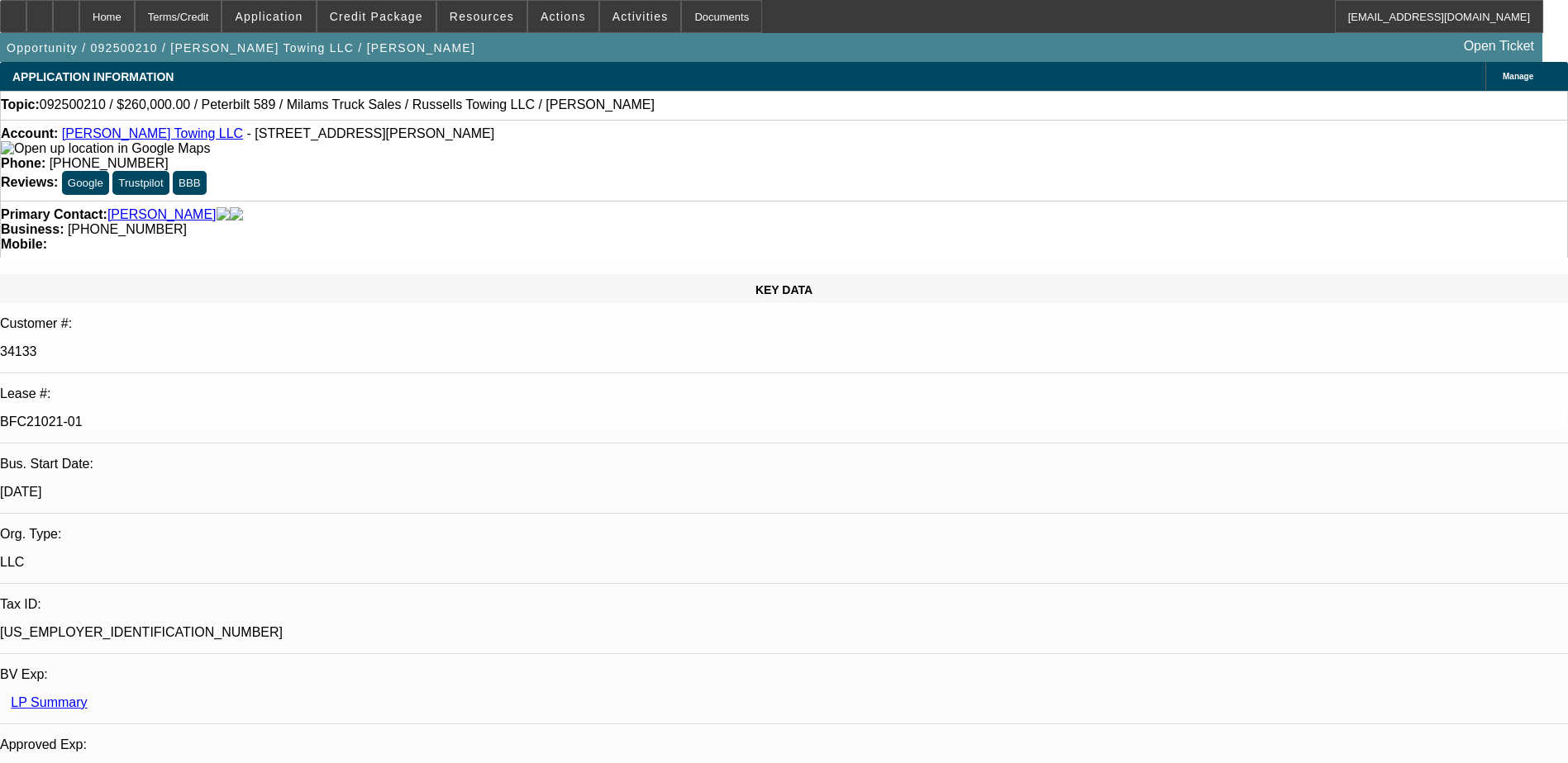
select select "1"
select select "3"
select select "6"
select select "1"
select select "3"
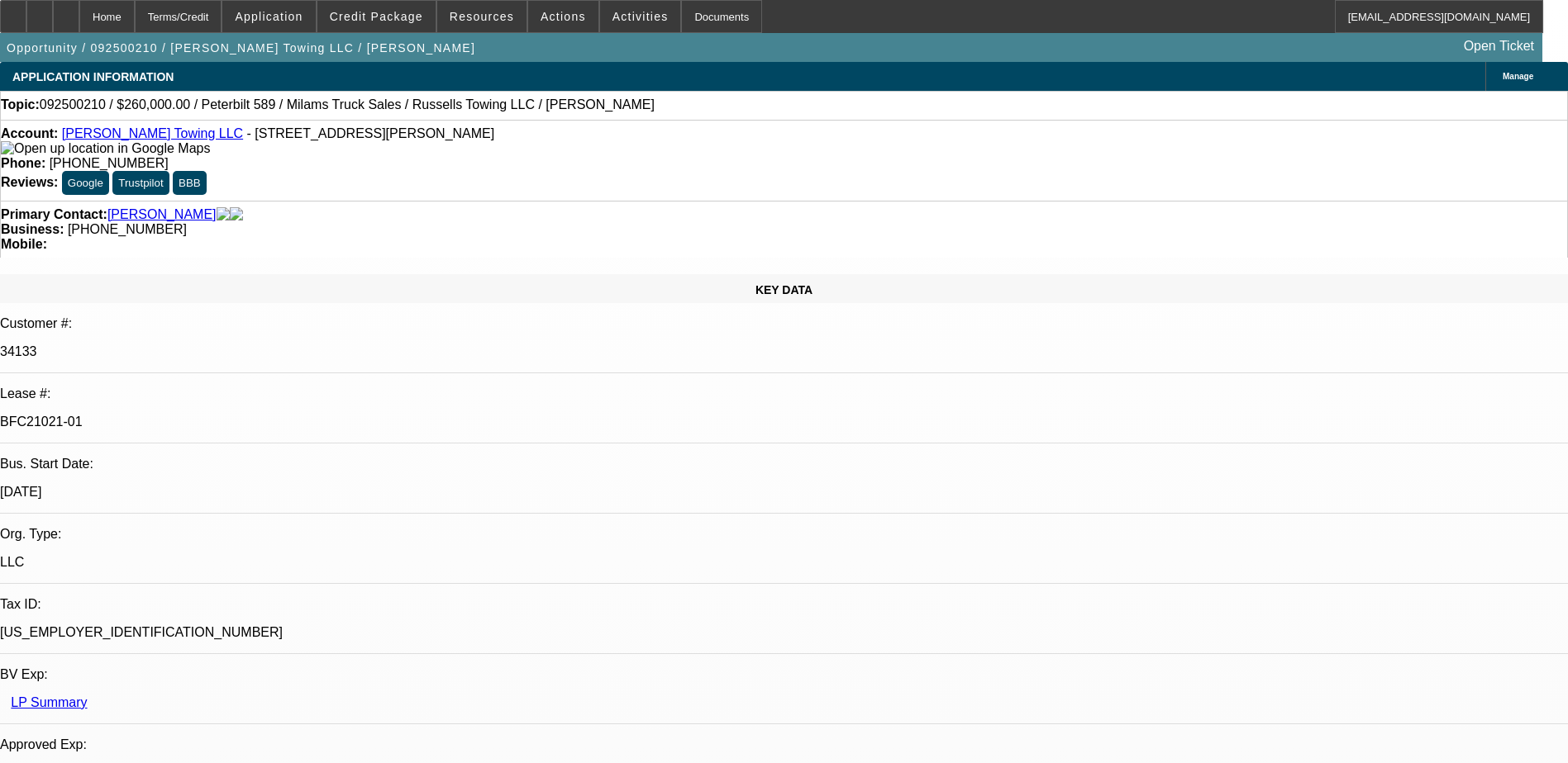
select select "6"
select select "1"
select select "3"
select select "6"
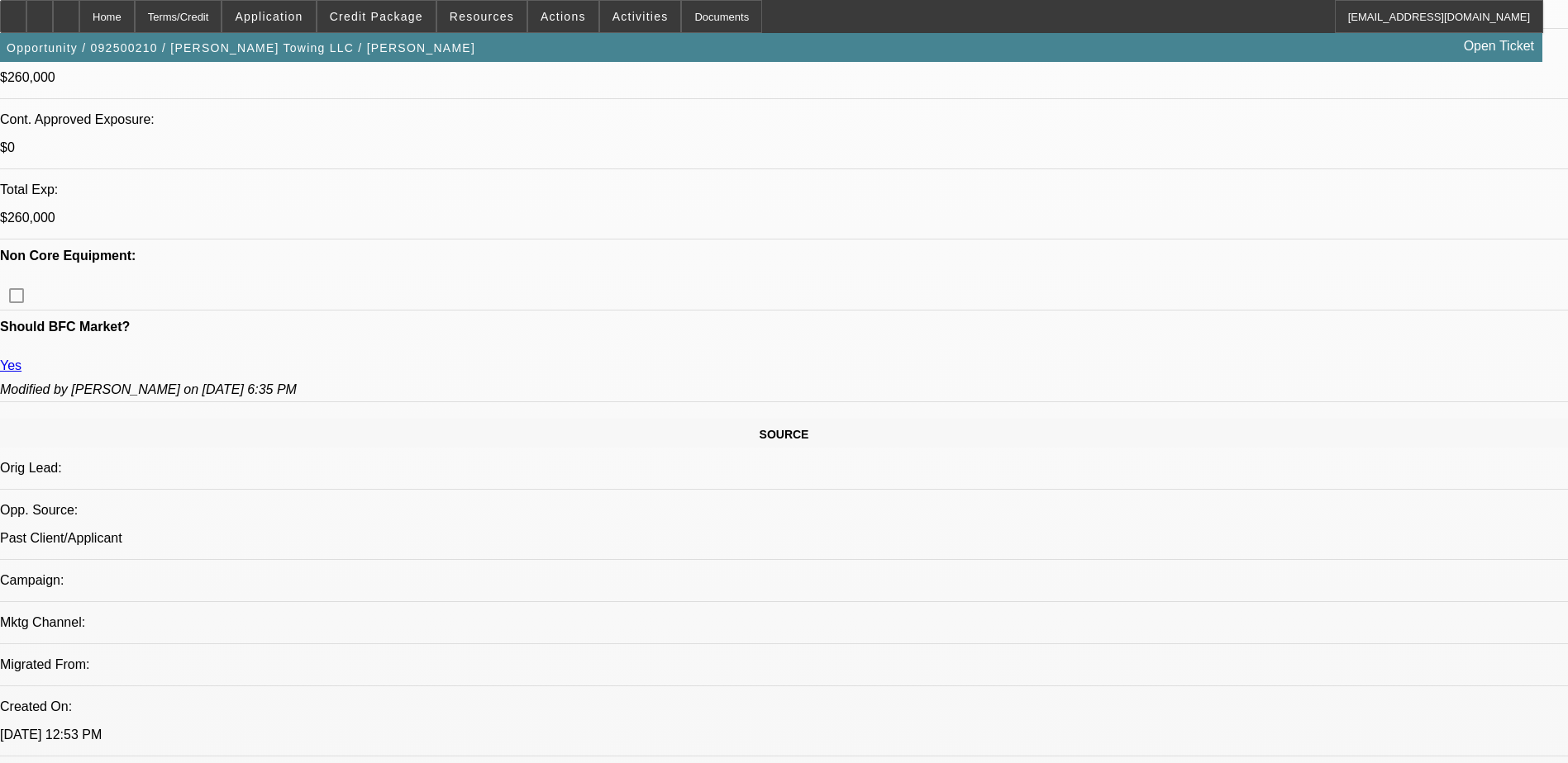
scroll to position [413, 0]
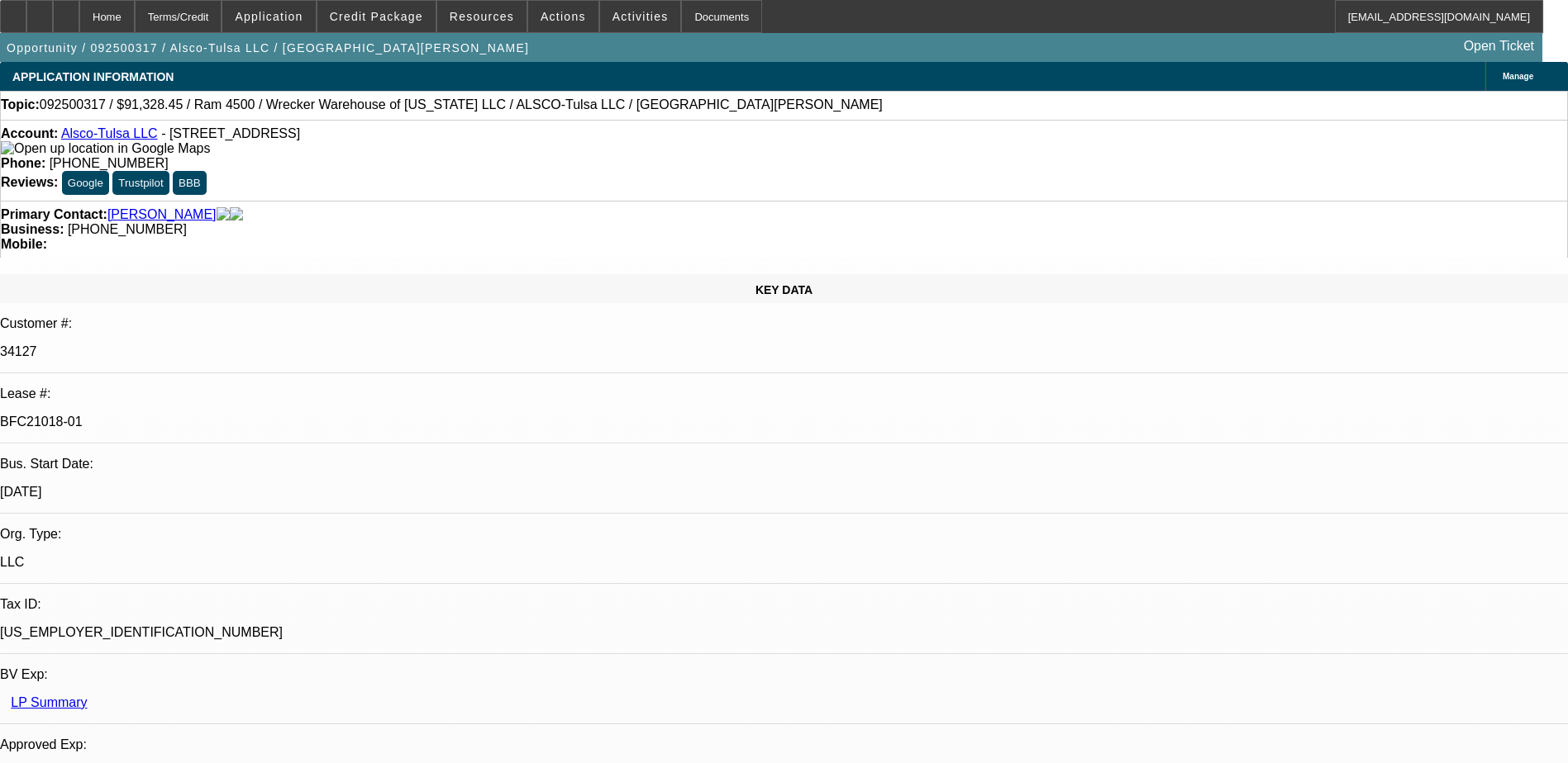
select select "0"
select select "6"
select select "0"
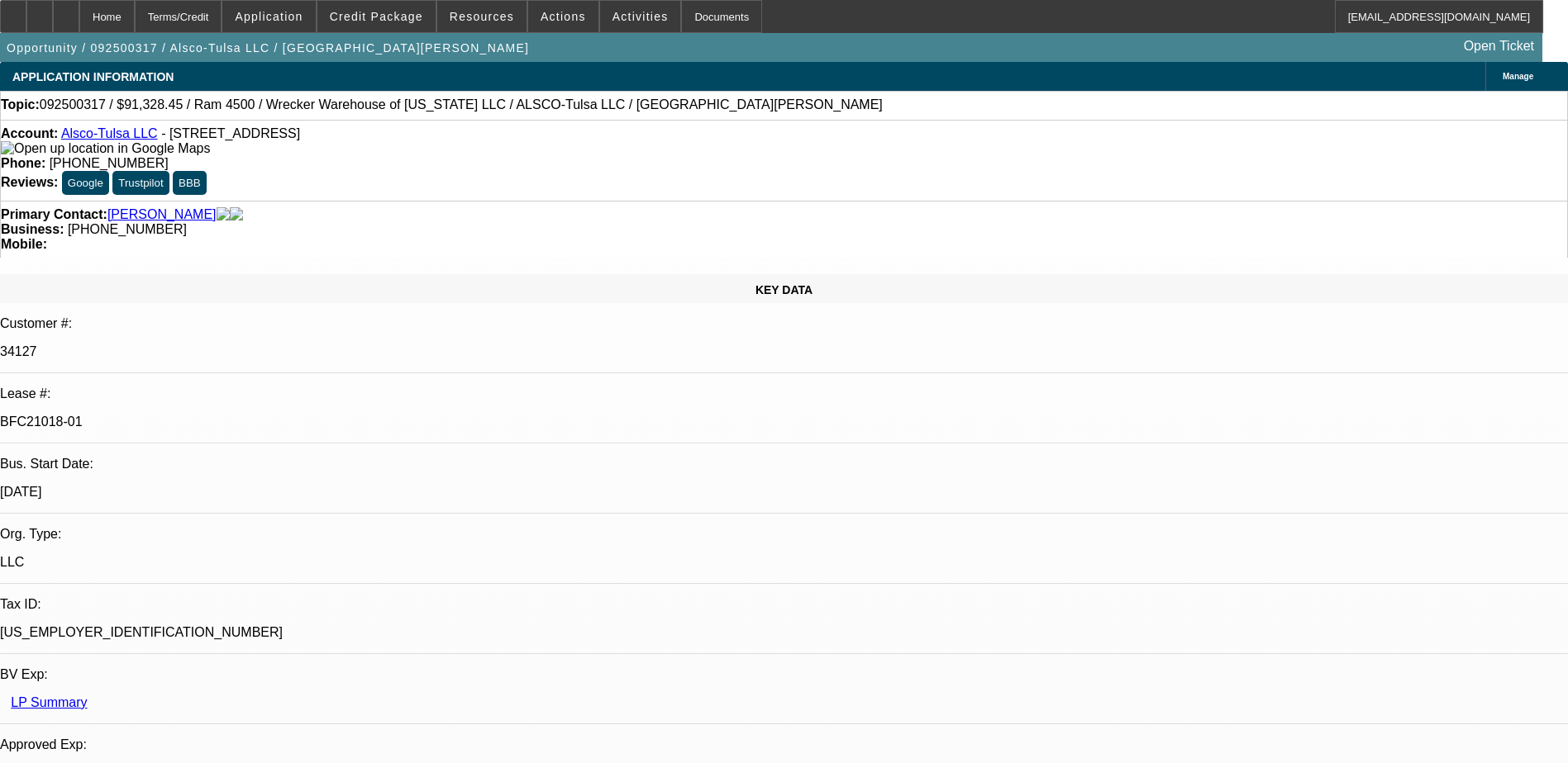
select select "0"
select select "6"
select select "0"
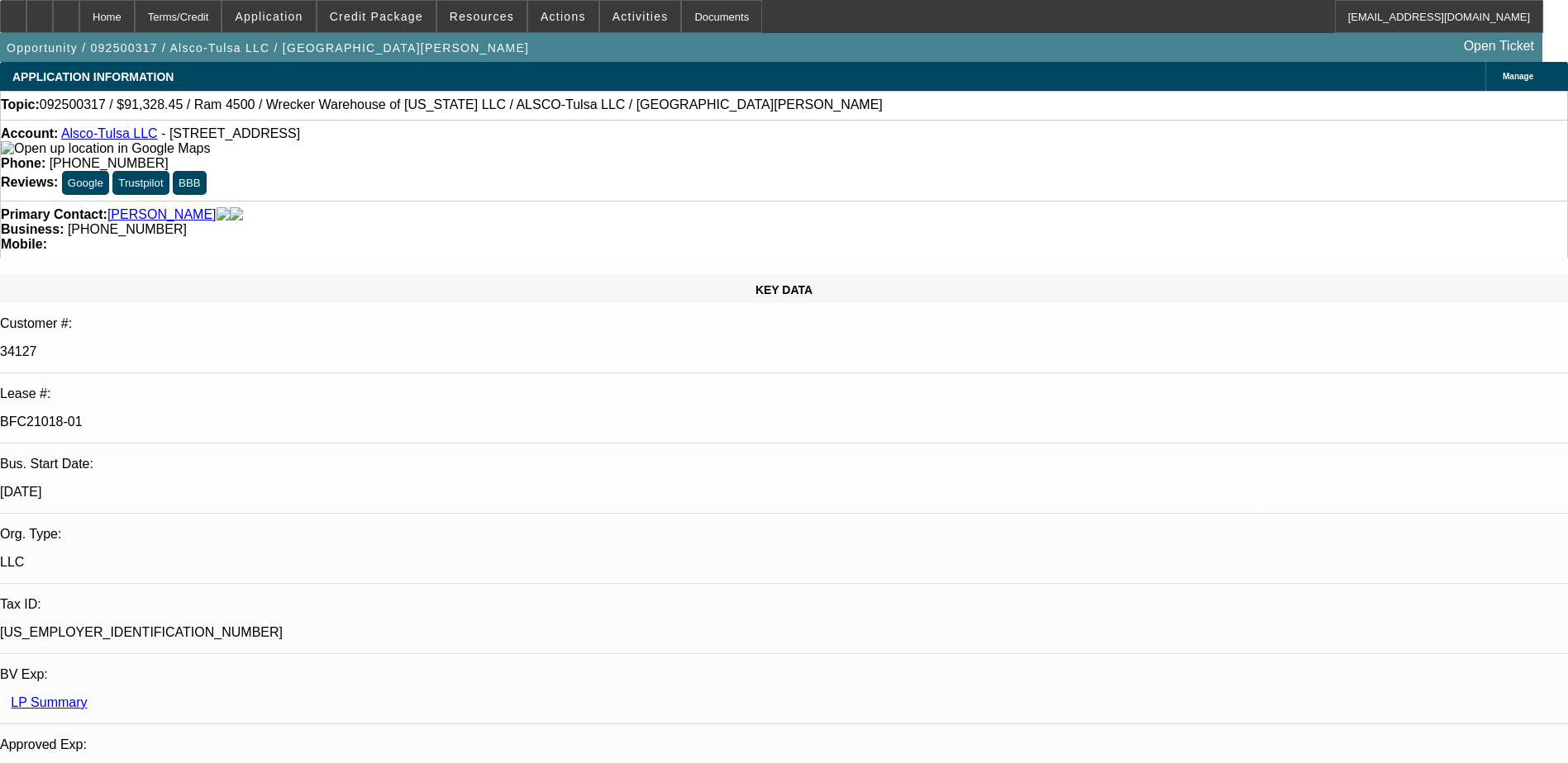
select select "0"
select select "6"
select select "0"
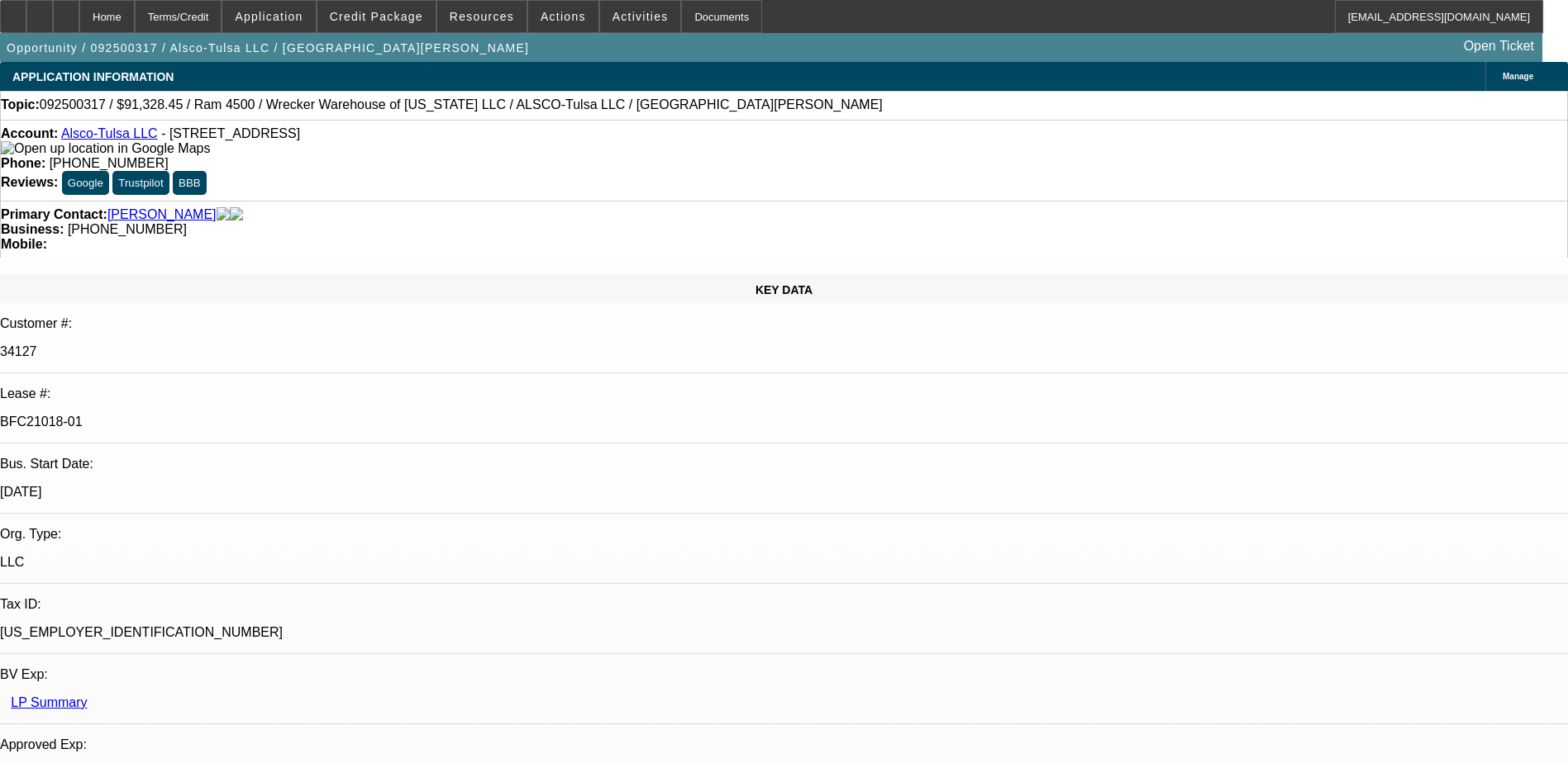
select select "6"
select select "0"
select select "3"
select select "0"
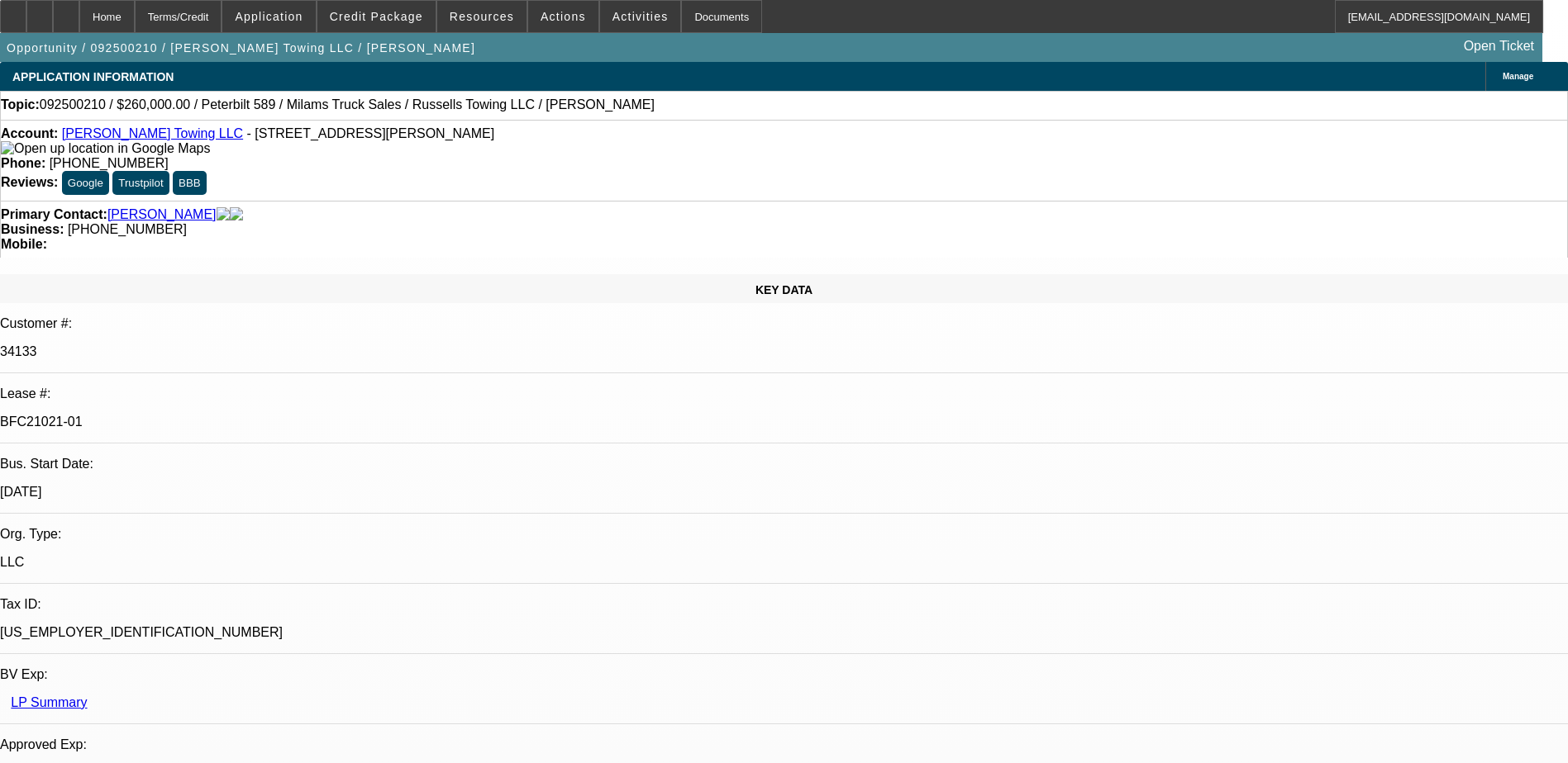
select select "6"
select select "0"
select select "3"
select select "0"
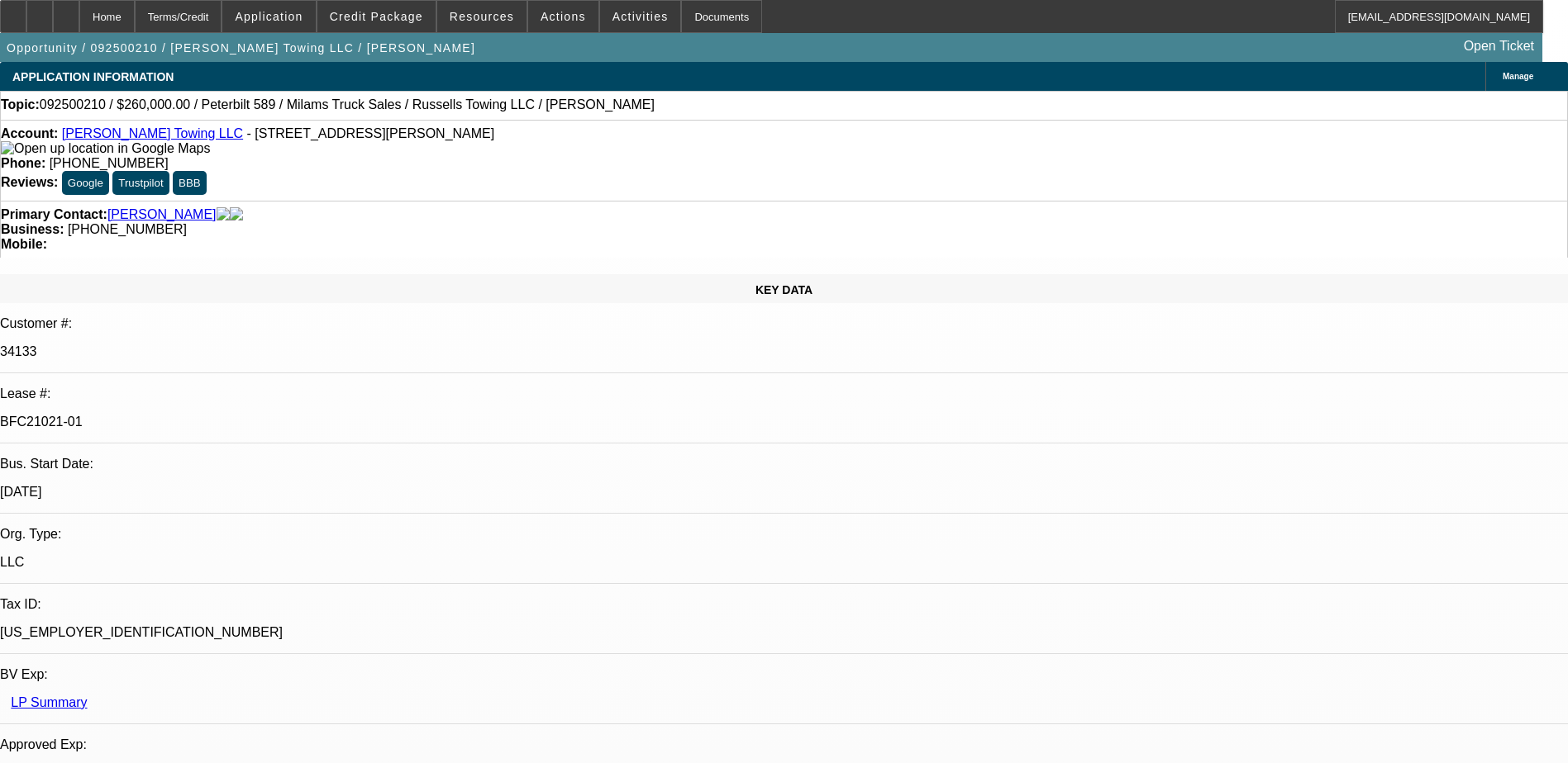
select select "6"
select select "0"
select select "3"
select select "0"
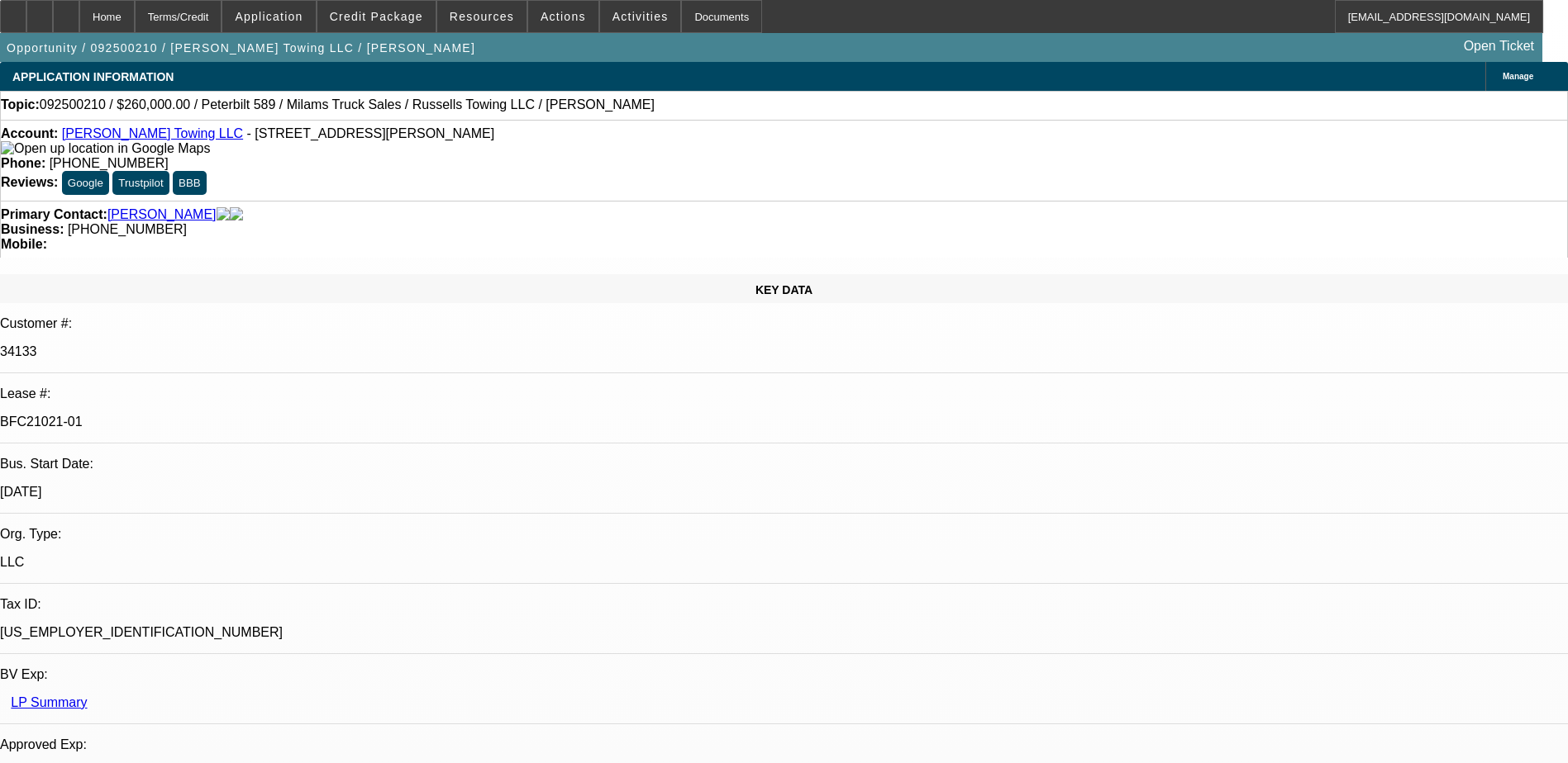
select select "6"
select select "0"
select select "3"
select select "0"
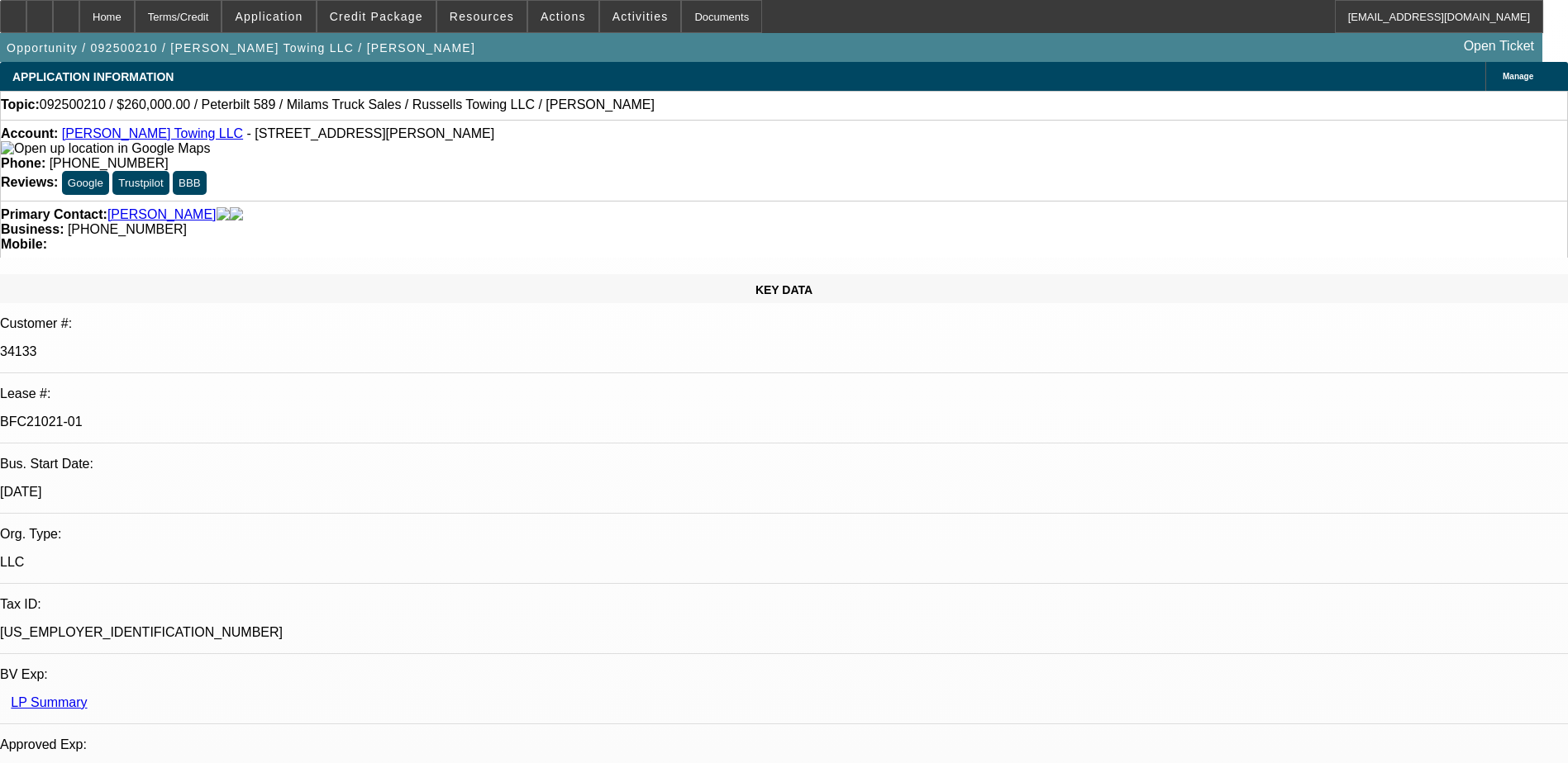
select select "6"
